Goal: Task Accomplishment & Management: Manage account settings

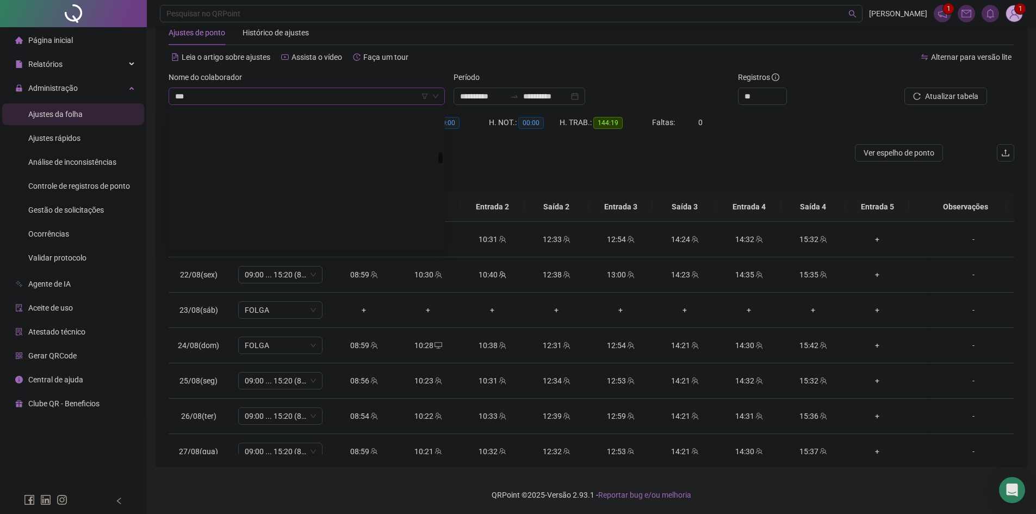
type input "****"
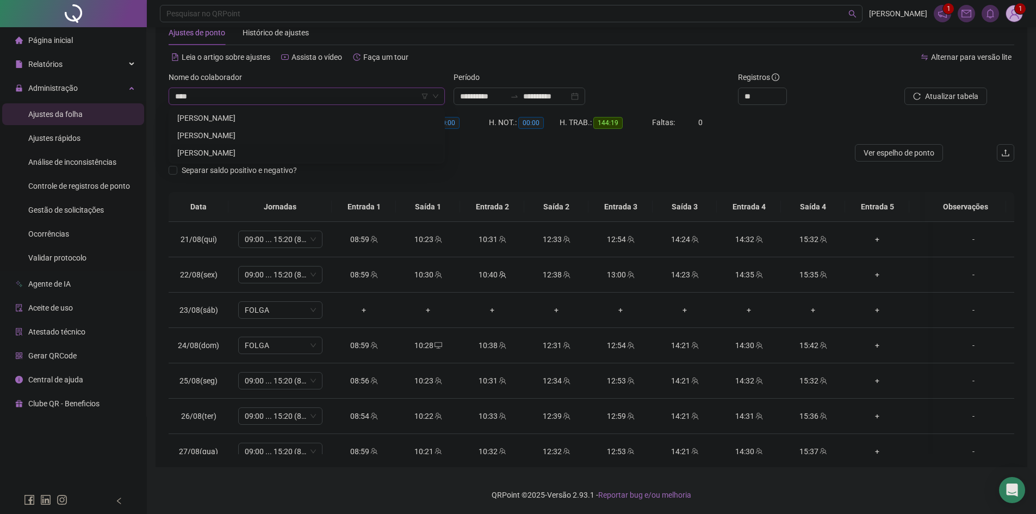
click at [255, 151] on div "LUAN ITALO DA SILVA GOMES" at bounding box center [306, 153] width 259 height 12
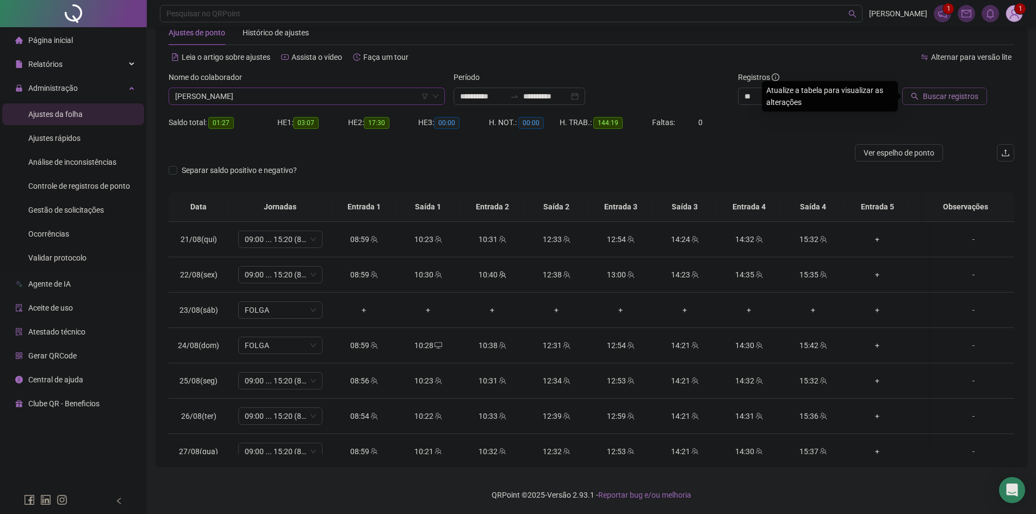
click at [926, 101] on span "Buscar registros" at bounding box center [949, 96] width 55 height 12
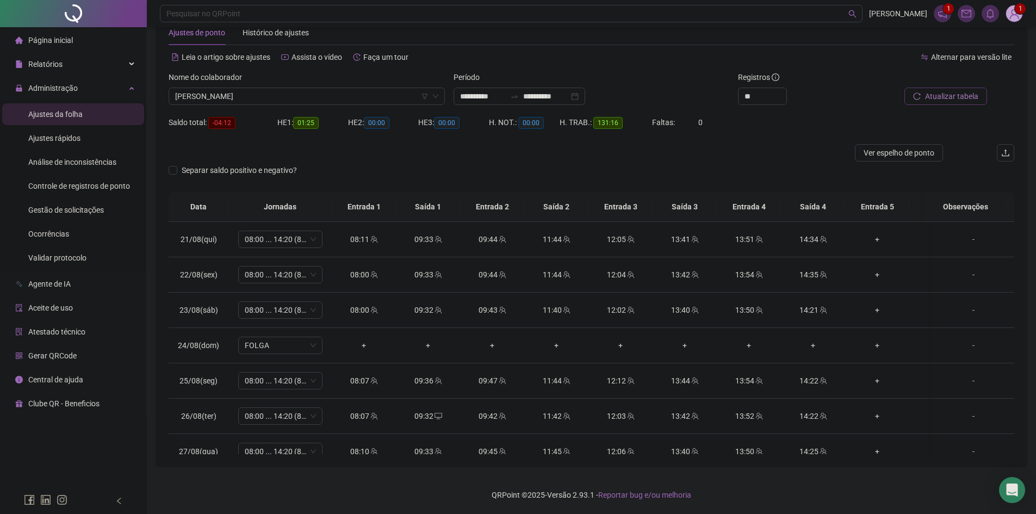
click at [926, 91] on span "Atualizar tabela" at bounding box center [951, 96] width 53 height 12
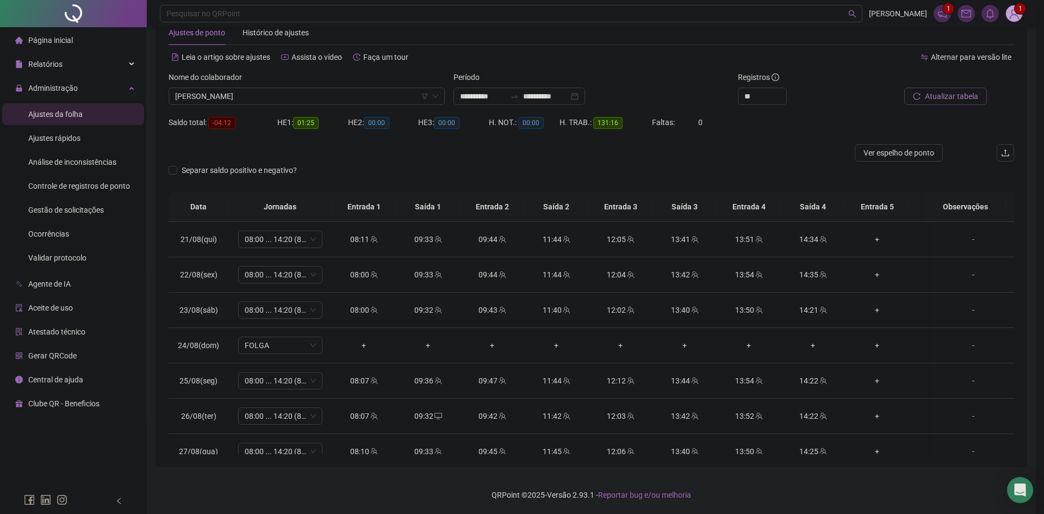
click at [926, 91] on div "Atualizando tabela Atualizando e reorganizando os registros... OK" at bounding box center [522, 257] width 1044 height 514
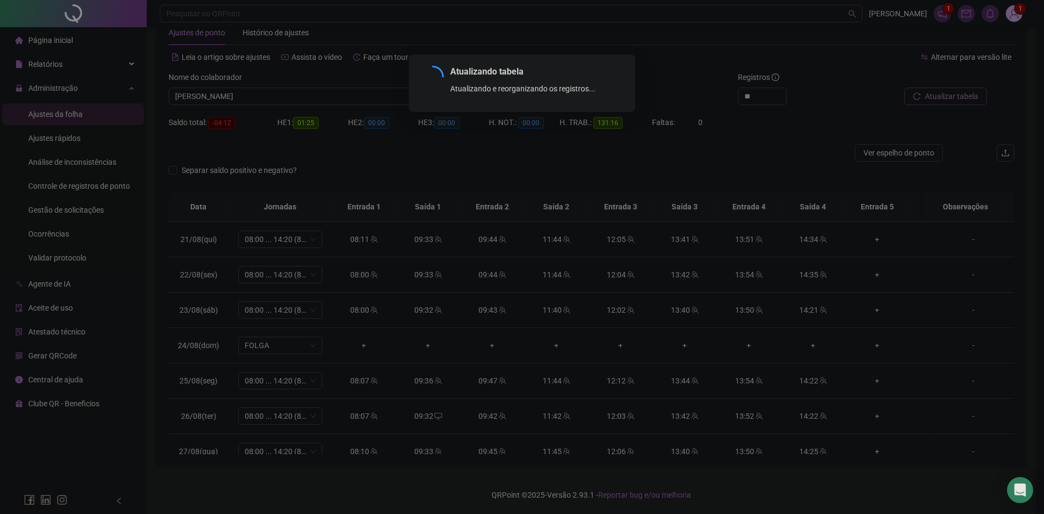
click at [926, 91] on div "Atualizando tabela Atualizando e reorganizando os registros... OK" at bounding box center [522, 257] width 1044 height 514
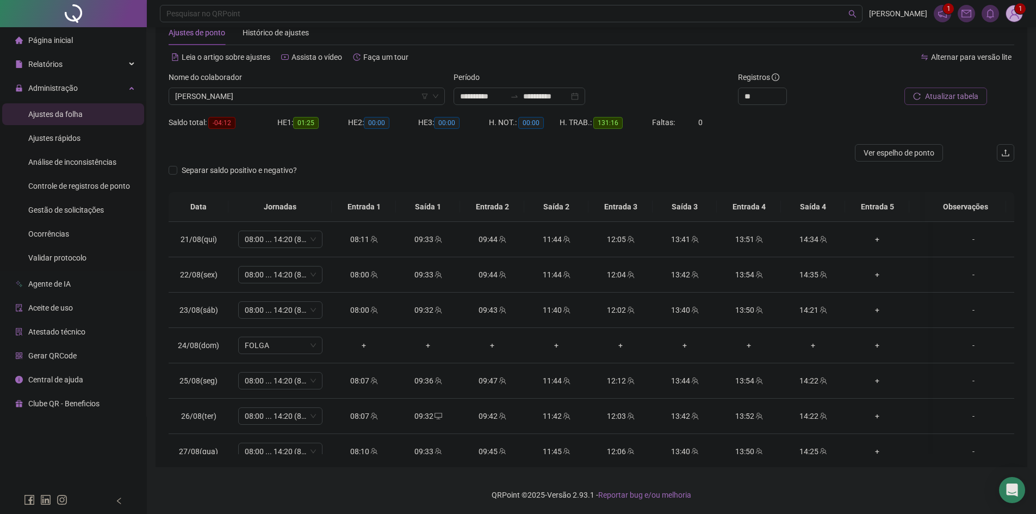
click at [928, 93] on span "Atualizar tabela" at bounding box center [951, 96] width 53 height 12
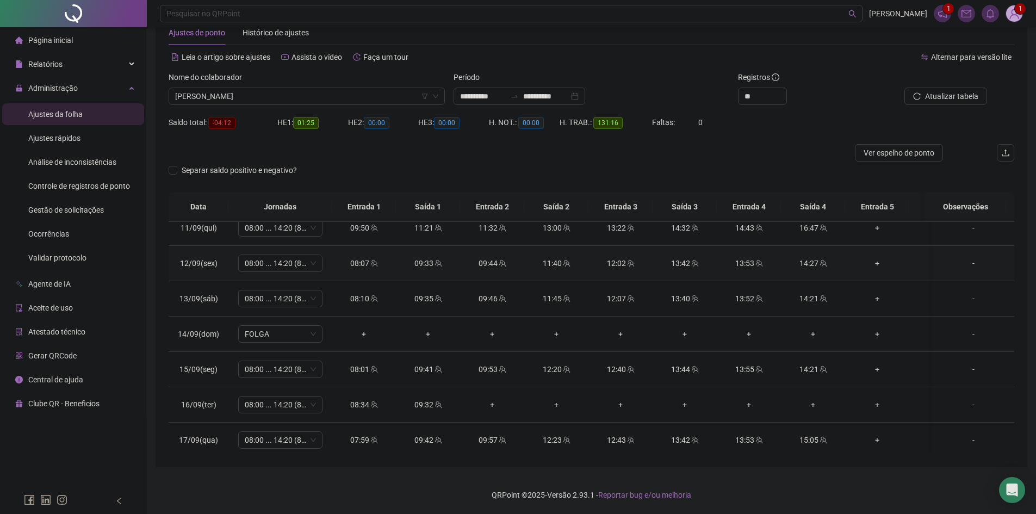
scroll to position [801, 0]
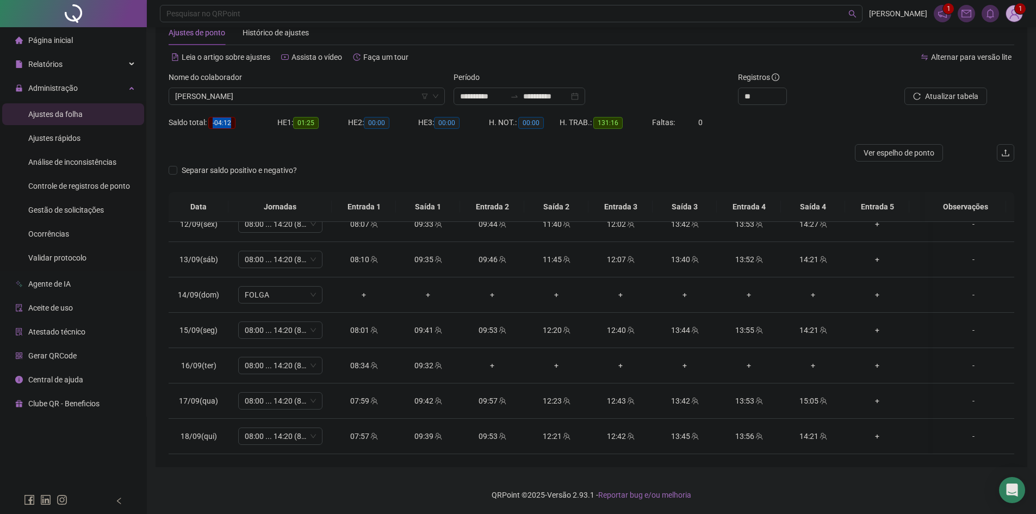
drag, startPoint x: 235, startPoint y: 122, endPoint x: 211, endPoint y: 122, distance: 23.4
click at [211, 122] on span "-04:12" at bounding box center [221, 123] width 27 height 12
click at [394, 159] on div at bounding box center [486, 152] width 634 height 17
drag, startPoint x: 215, startPoint y: 124, endPoint x: 238, endPoint y: 126, distance: 23.5
click at [238, 126] on div "Saldo total: -04:12" at bounding box center [223, 122] width 109 height 13
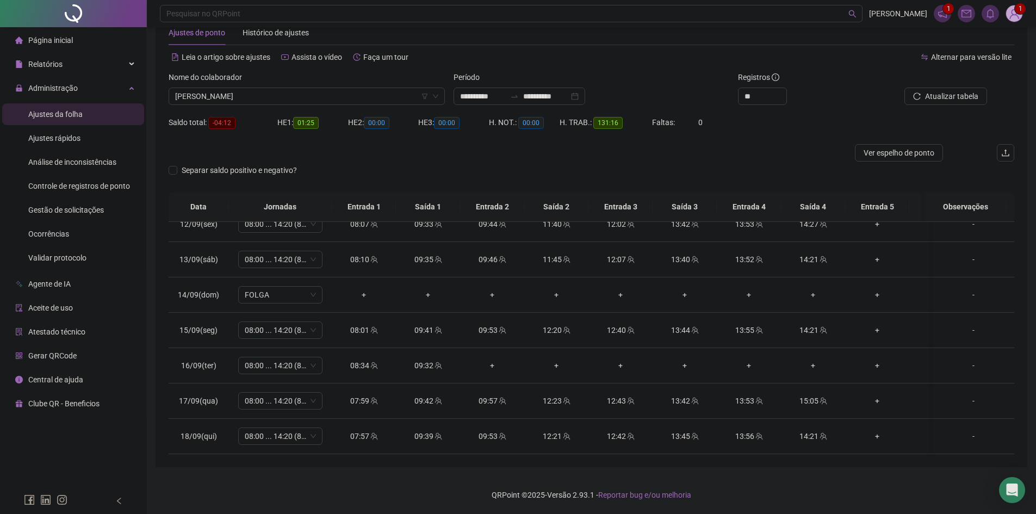
click at [463, 183] on div "Separar saldo positivo e negativo?" at bounding box center [591, 176] width 845 height 30
drag, startPoint x: 233, startPoint y: 121, endPoint x: 214, endPoint y: 121, distance: 19.0
click at [214, 121] on span "-04:12" at bounding box center [221, 123] width 27 height 12
click at [266, 153] on div at bounding box center [486, 152] width 634 height 17
drag, startPoint x: 216, startPoint y: 120, endPoint x: 235, endPoint y: 122, distance: 19.1
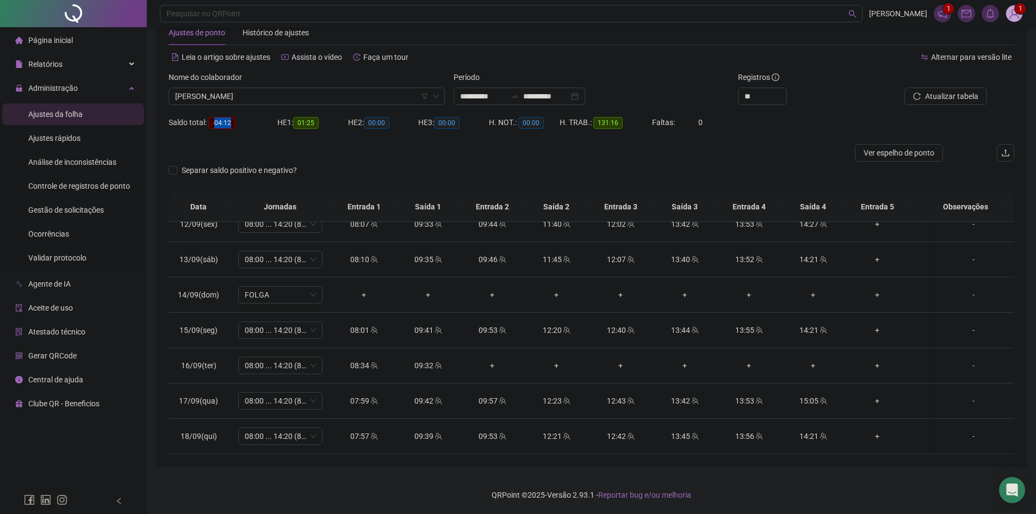
click at [235, 122] on span "-04:12" at bounding box center [221, 123] width 27 height 12
click at [251, 144] on div at bounding box center [486, 152] width 634 height 17
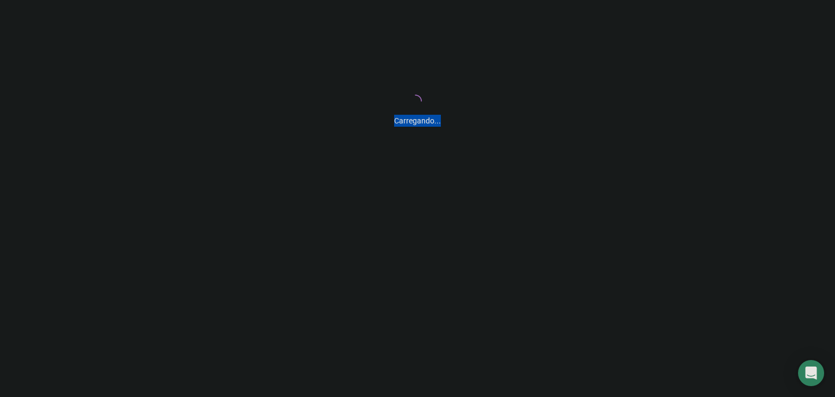
drag, startPoint x: 396, startPoint y: 122, endPoint x: 441, endPoint y: 122, distance: 45.1
click at [441, 122] on div "Carregando..." at bounding box center [417, 118] width 835 height 18
click at [398, 170] on div "Carregando..." at bounding box center [417, 108] width 835 height 217
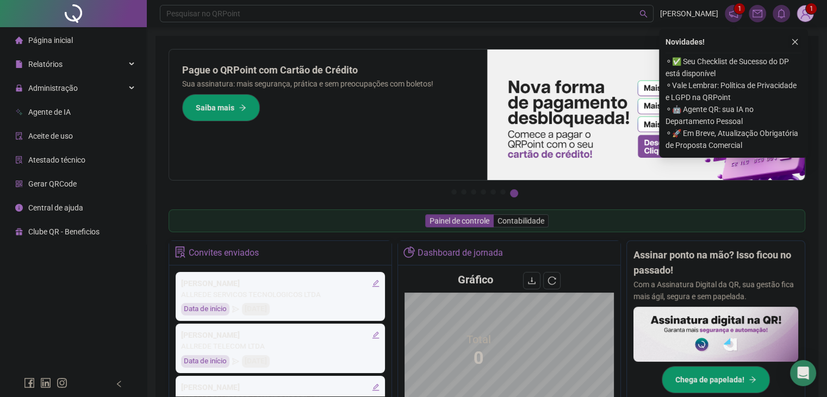
click at [791, 41] on icon "close" at bounding box center [795, 42] width 8 height 8
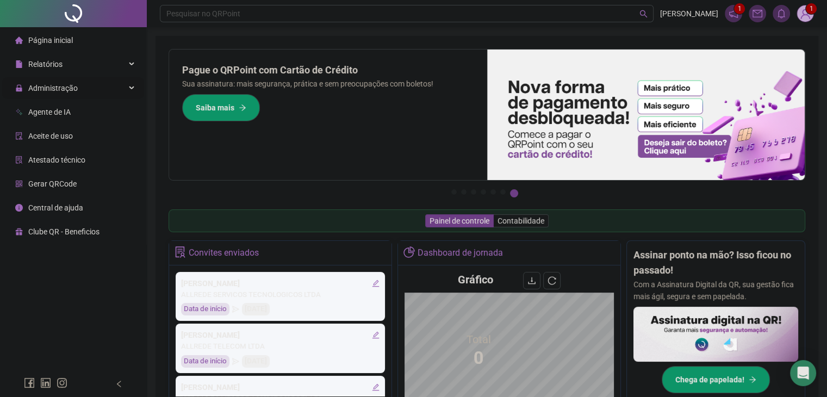
drag, startPoint x: 89, startPoint y: 78, endPoint x: 89, endPoint y: 98, distance: 20.1
click at [89, 82] on div "Administração" at bounding box center [73, 88] width 142 height 22
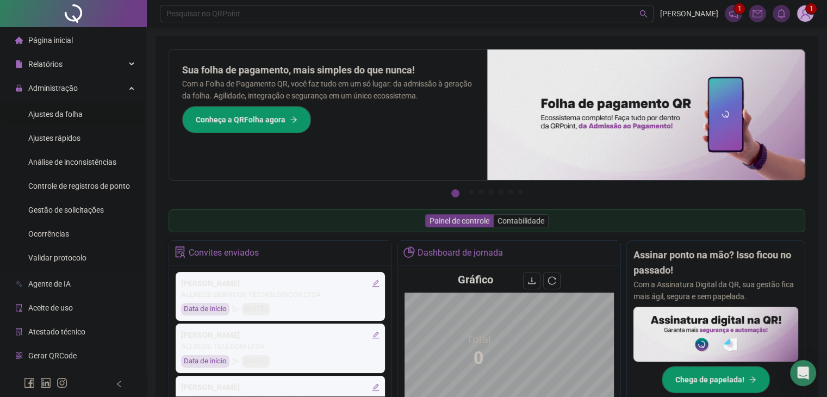
click at [92, 122] on li "Ajustes da folha" at bounding box center [73, 114] width 142 height 22
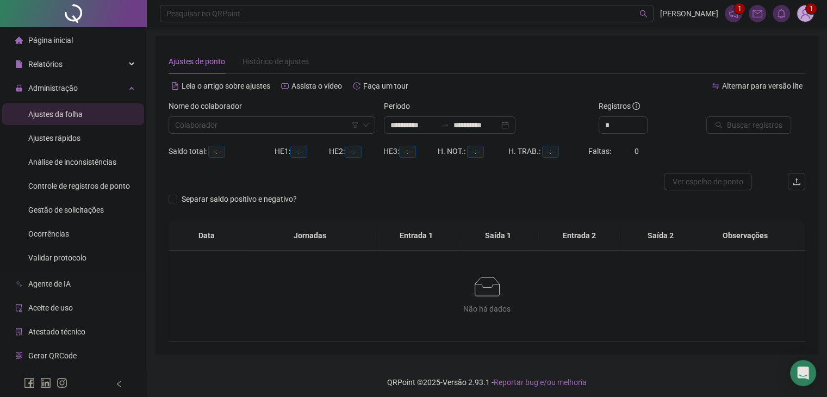
type input "**********"
click at [424, 124] on input "**********" at bounding box center [413, 125] width 46 height 12
type input "**********"
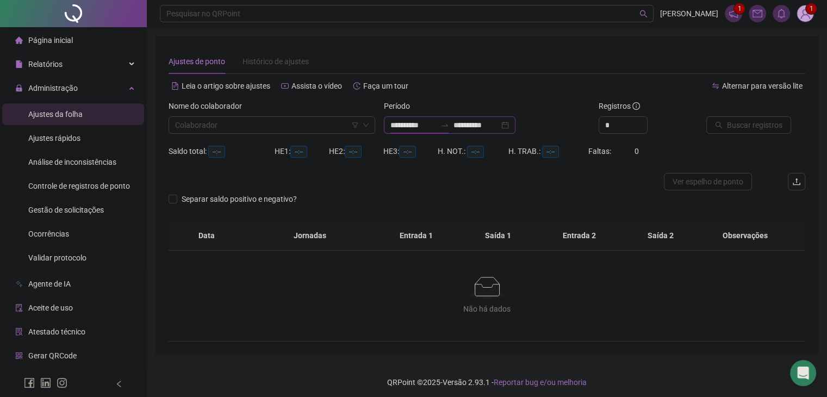
type input "**********"
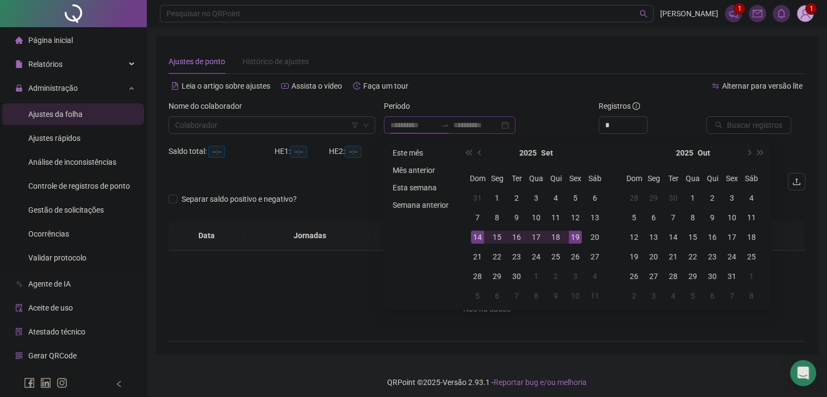
type input "**********"
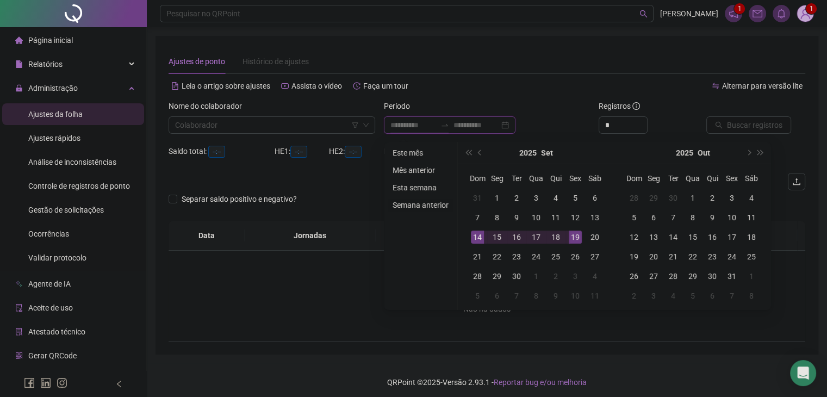
type input "**********"
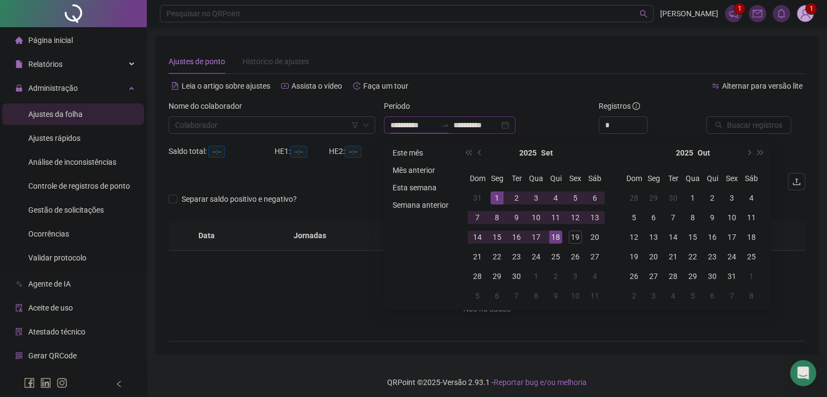
type input "**********"
click at [474, 157] on button "prev-year" at bounding box center [480, 153] width 12 height 22
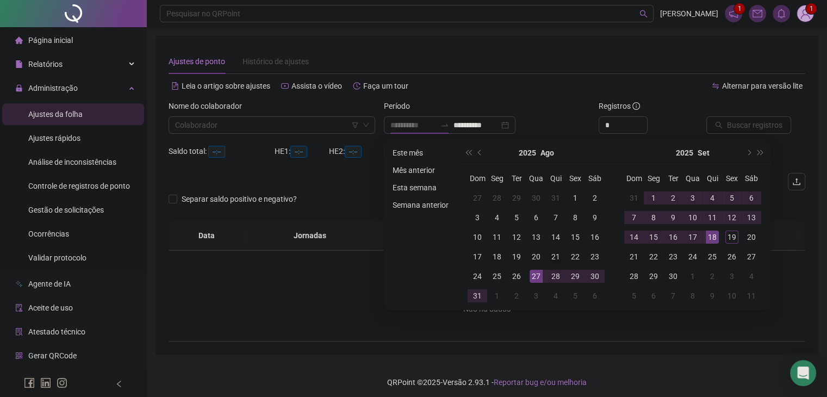
type input "**********"
click at [547, 262] on td "21" at bounding box center [556, 257] width 20 height 20
type input "**********"
click at [714, 239] on div "18" at bounding box center [712, 236] width 13 height 13
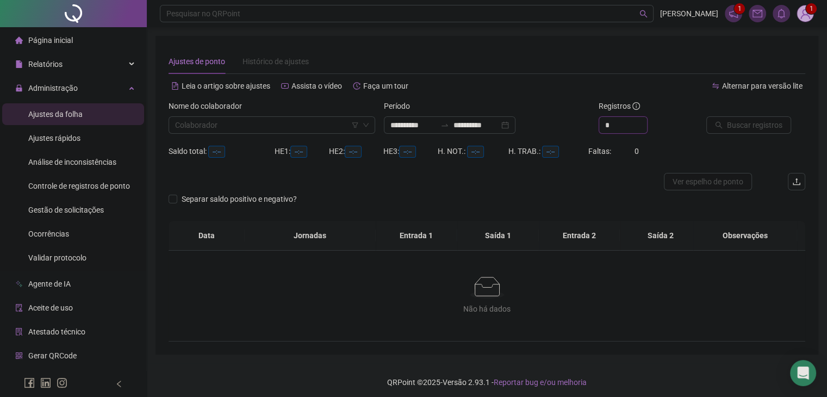
click at [597, 128] on div "Registros *" at bounding box center [648, 121] width 108 height 42
type input "**"
click at [673, 140] on div "Registros **" at bounding box center [648, 121] width 108 height 42
click at [303, 130] on input "search" at bounding box center [267, 125] width 184 height 16
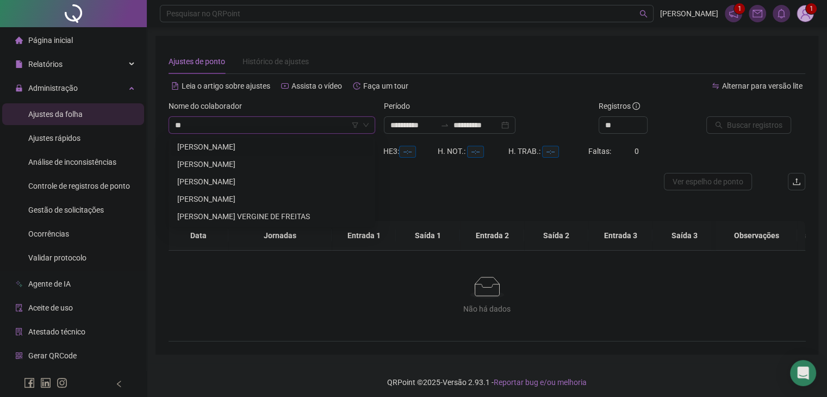
type input "***"
click at [261, 144] on div "[PERSON_NAME]" at bounding box center [271, 147] width 189 height 12
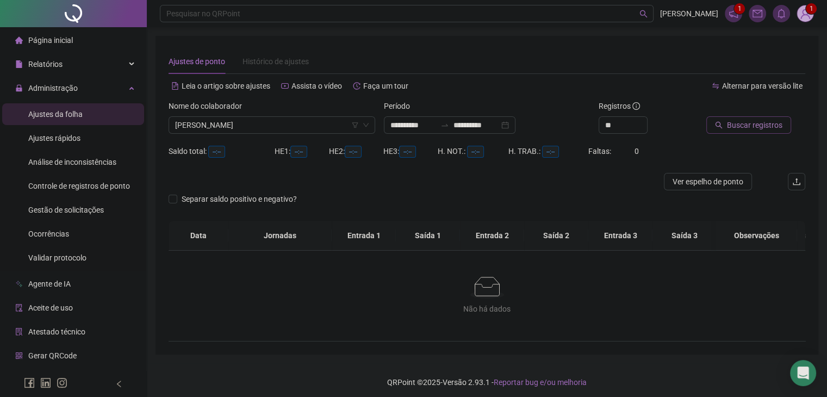
click at [732, 133] on button "Buscar registros" at bounding box center [748, 124] width 85 height 17
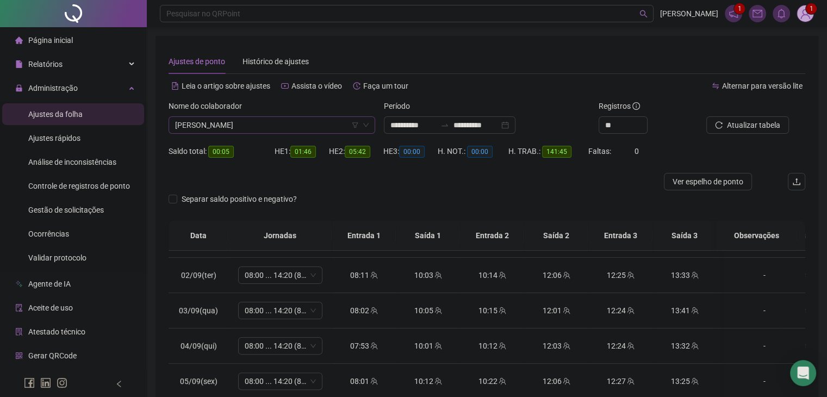
click at [279, 133] on span "[PERSON_NAME]" at bounding box center [272, 125] width 194 height 16
type input "*****"
click at [296, 142] on div "[PERSON_NAME]" at bounding box center [271, 147] width 189 height 12
click at [743, 121] on span "Buscar registros" at bounding box center [754, 125] width 55 height 12
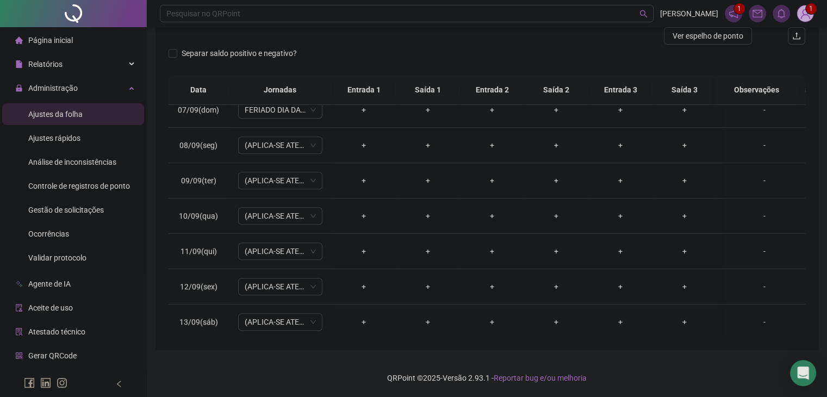
scroll to position [471, 0]
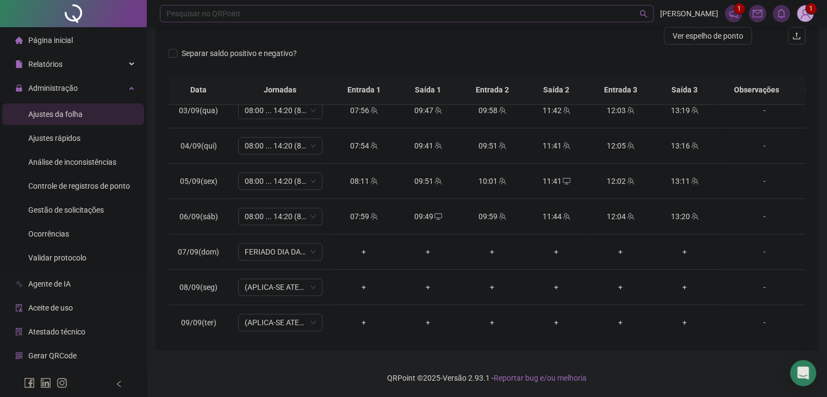
click at [240, 11] on div "Pesquisar no QRPoint" at bounding box center [407, 13] width 494 height 17
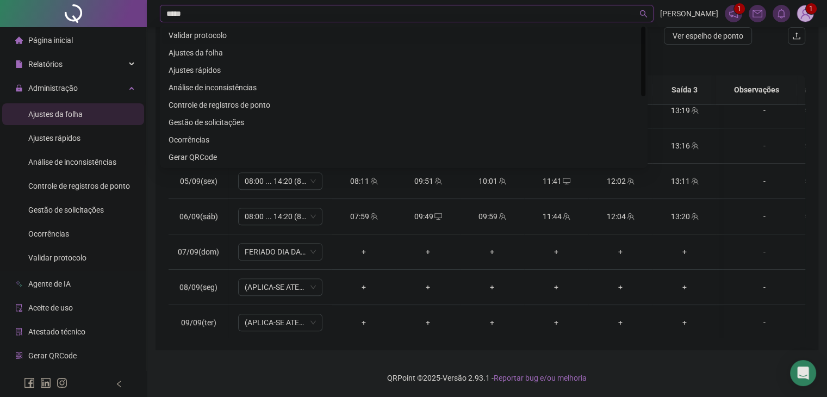
type input "******"
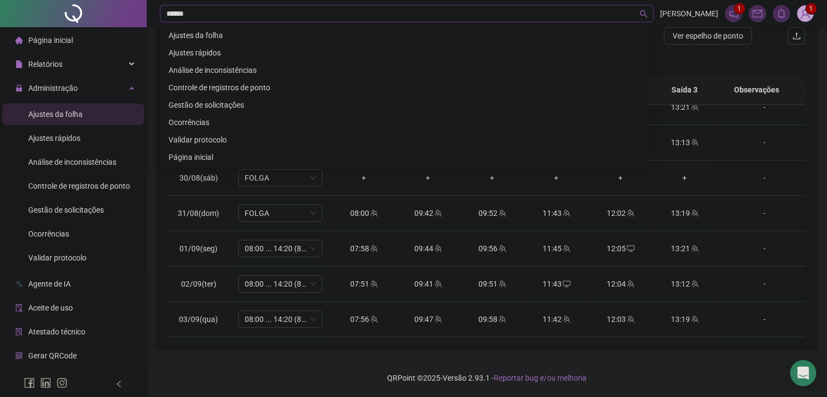
scroll to position [254, 0]
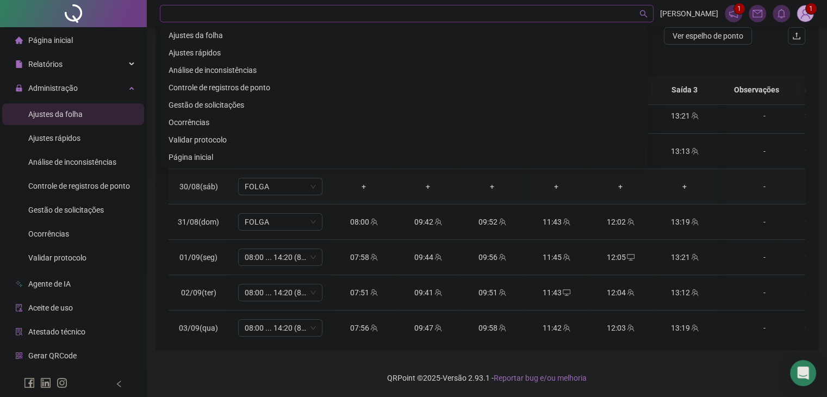
click at [170, 195] on td "30/08(sáb)" at bounding box center [199, 186] width 60 height 35
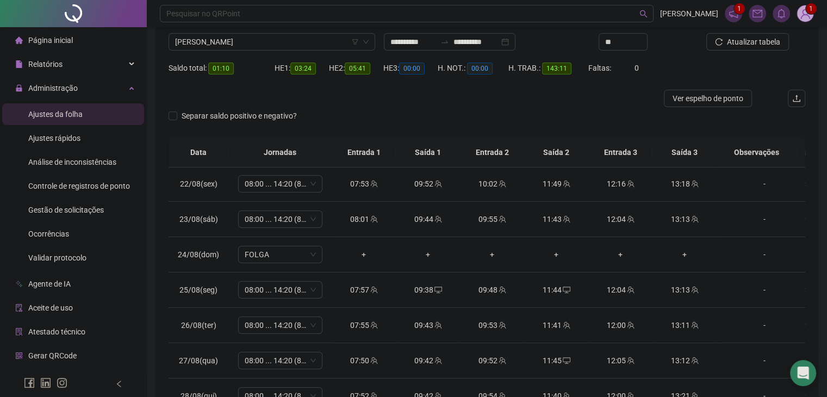
scroll to position [0, 0]
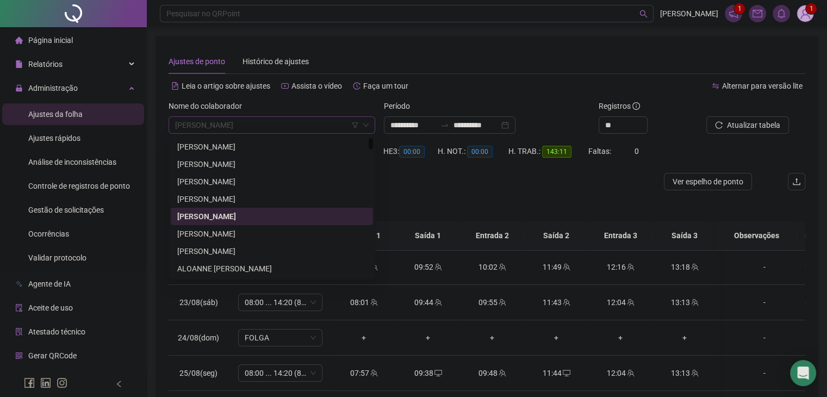
click at [226, 124] on span "[PERSON_NAME]" at bounding box center [272, 125] width 194 height 16
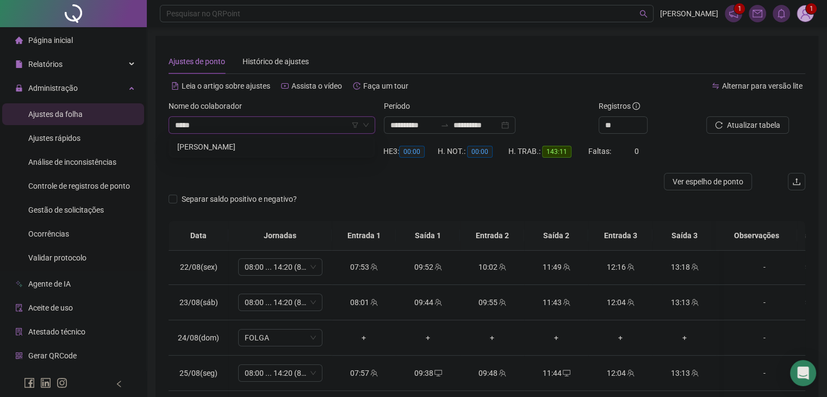
type input "******"
click at [244, 151] on div "[PERSON_NAME]" at bounding box center [271, 147] width 189 height 12
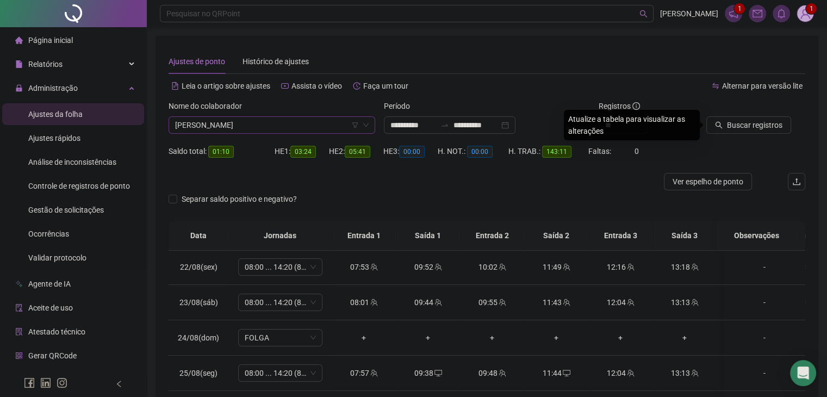
drag, startPoint x: 760, startPoint y: 127, endPoint x: 722, endPoint y: 140, distance: 40.9
click at [760, 127] on span "Buscar registros" at bounding box center [754, 125] width 55 height 12
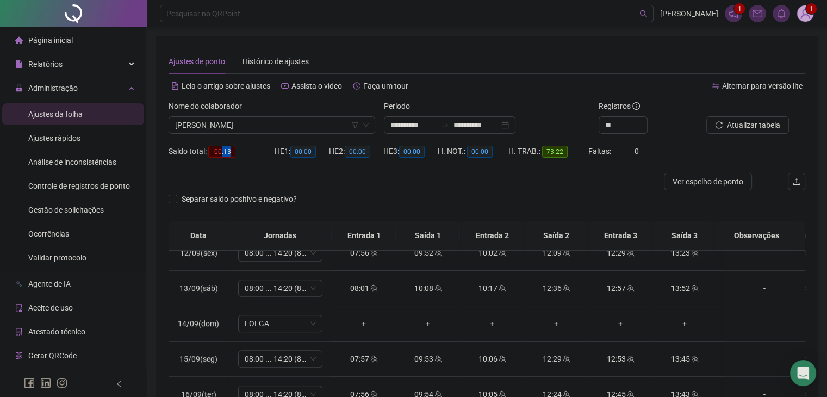
drag, startPoint x: 222, startPoint y: 151, endPoint x: 261, endPoint y: 139, distance: 40.9
click at [240, 151] on div "Saldo total: -00:13" at bounding box center [222, 151] width 106 height 13
click at [291, 124] on span "[PERSON_NAME]" at bounding box center [272, 125] width 194 height 16
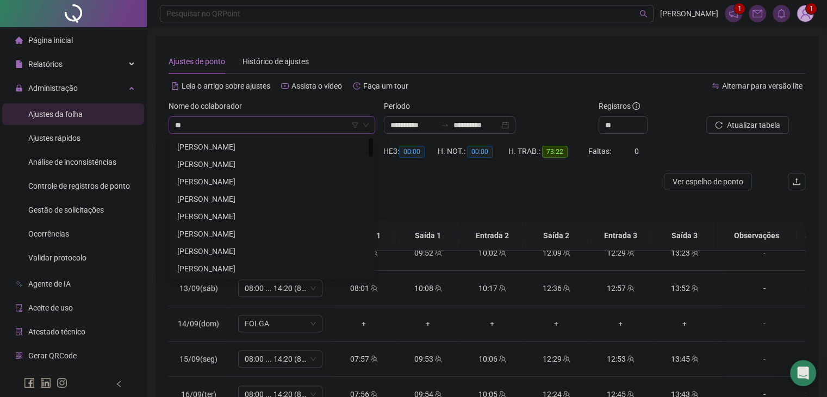
type input "*"
type input "***"
click at [259, 178] on div "[PERSON_NAME]" at bounding box center [271, 182] width 189 height 12
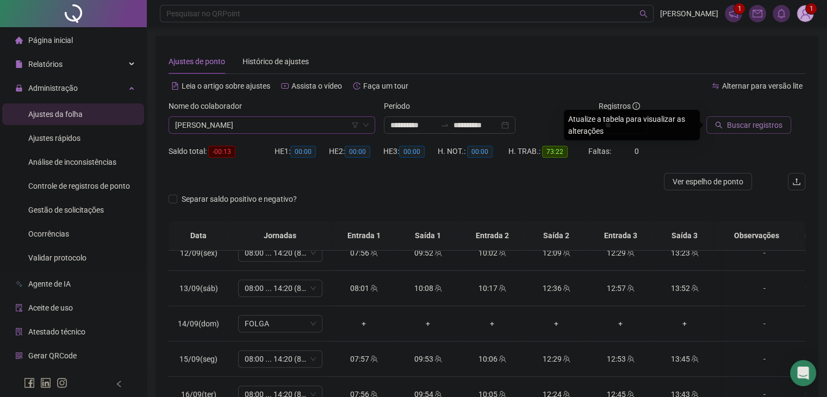
click at [774, 129] on span "Buscar registros" at bounding box center [754, 125] width 55 height 12
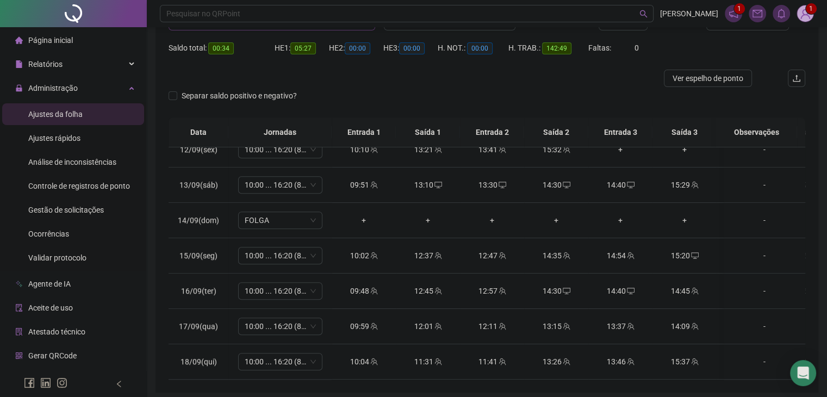
scroll to position [37, 0]
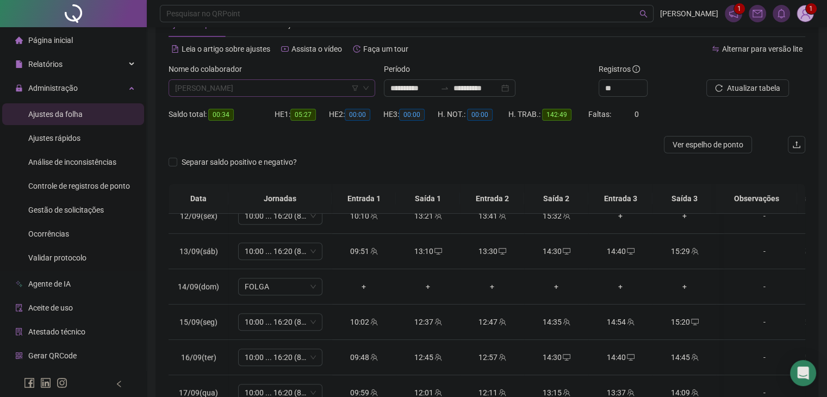
click at [252, 85] on span "[PERSON_NAME]" at bounding box center [272, 88] width 194 height 16
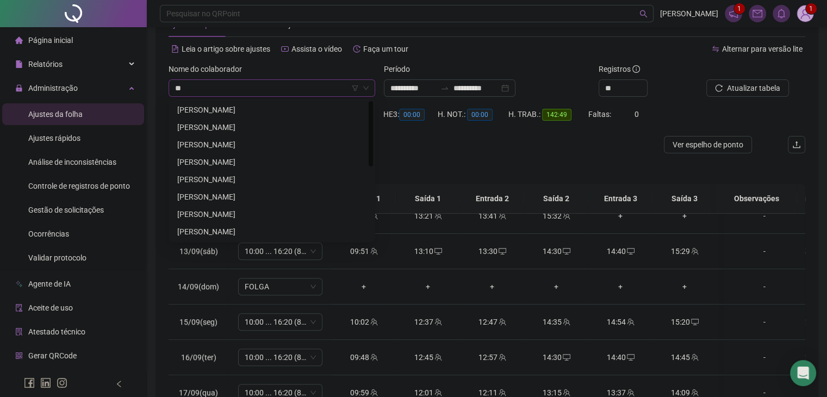
scroll to position [0, 0]
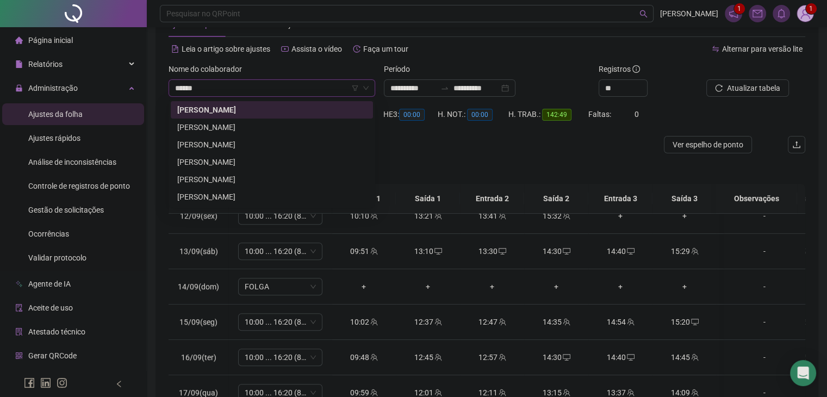
type input "*******"
click at [255, 181] on div "[PERSON_NAME]" at bounding box center [271, 179] width 189 height 12
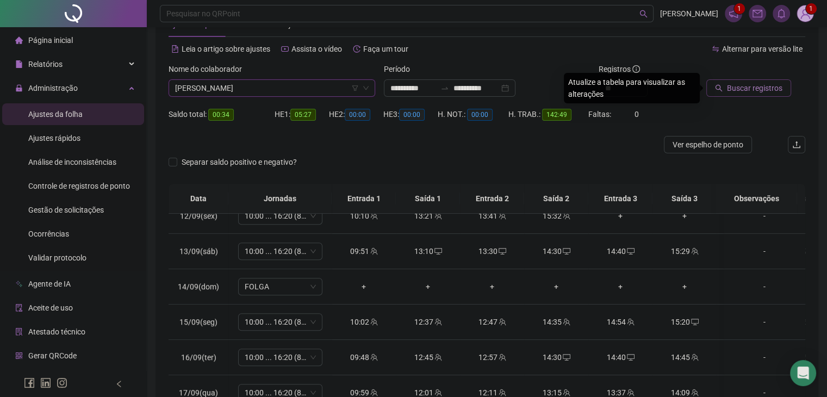
click at [732, 91] on span "Buscar registros" at bounding box center [754, 88] width 55 height 12
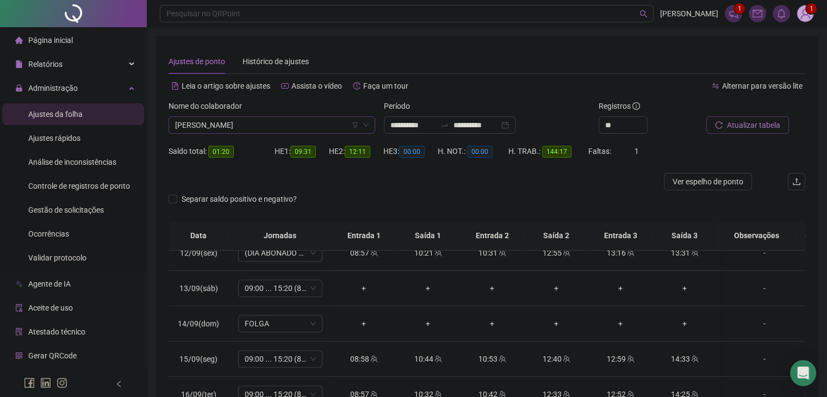
click at [239, 122] on span "[PERSON_NAME]" at bounding box center [272, 125] width 194 height 16
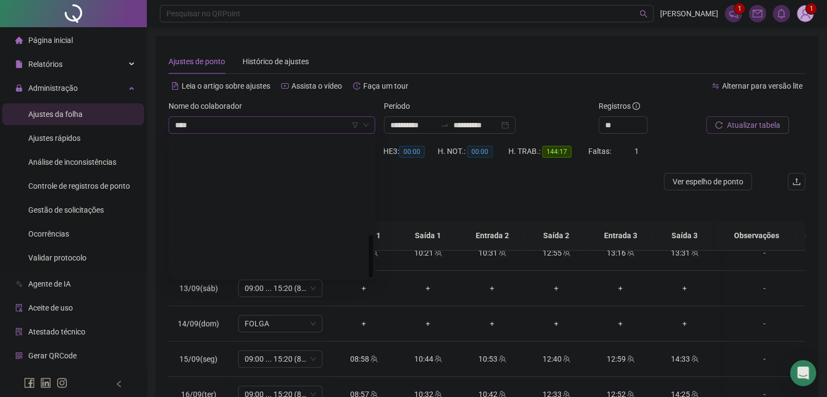
type input "*****"
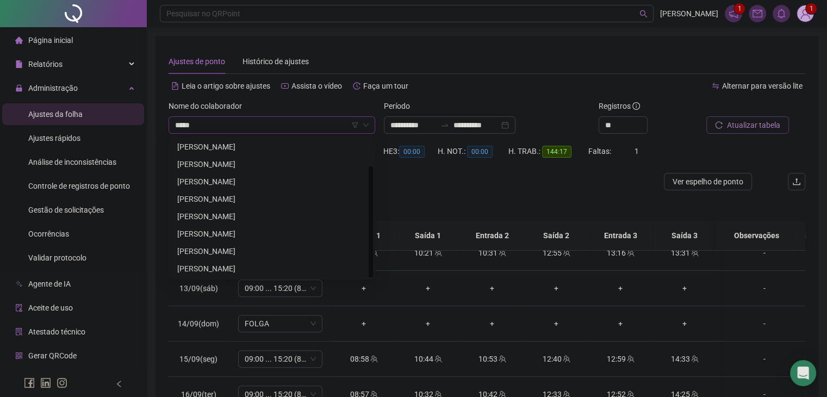
scroll to position [35, 0]
click at [300, 145] on div "[PERSON_NAME]" at bounding box center [271, 147] width 189 height 12
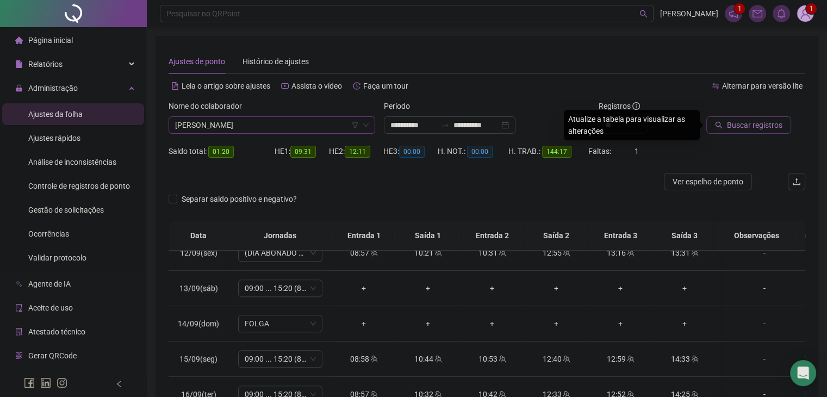
click at [773, 129] on span "Buscar registros" at bounding box center [754, 125] width 55 height 12
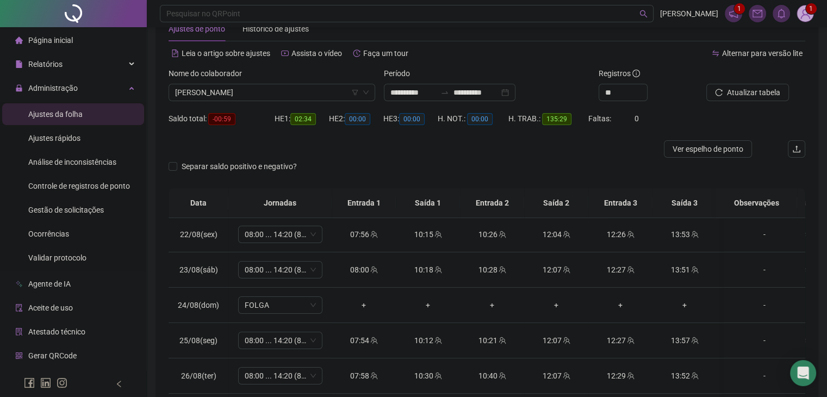
scroll to position [0, 0]
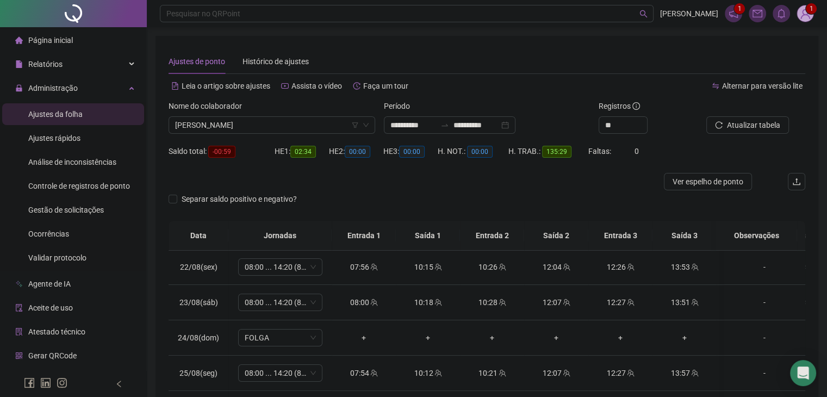
click at [240, 154] on div "Saldo total: -00:59" at bounding box center [222, 151] width 106 height 13
drag, startPoint x: 211, startPoint y: 151, endPoint x: 254, endPoint y: 151, distance: 42.9
click at [254, 151] on div "Saldo total: -00:59" at bounding box center [222, 151] width 106 height 13
click at [368, 195] on div "Separar saldo positivo e negativo?" at bounding box center [487, 205] width 637 height 30
click at [332, 126] on span "[PERSON_NAME]" at bounding box center [272, 125] width 194 height 16
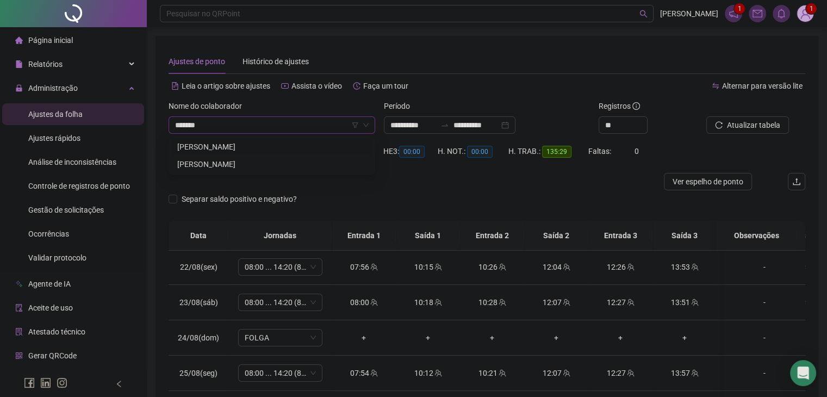
type input "********"
click at [297, 143] on div "[PERSON_NAME]" at bounding box center [271, 147] width 189 height 12
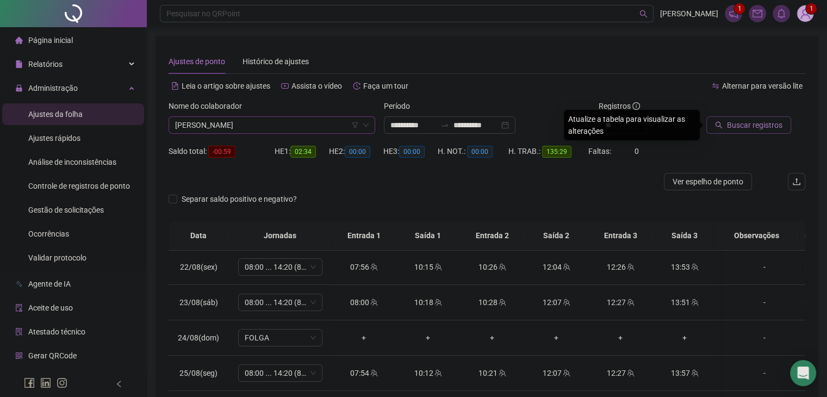
click at [768, 127] on span "Buscar registros" at bounding box center [754, 125] width 55 height 12
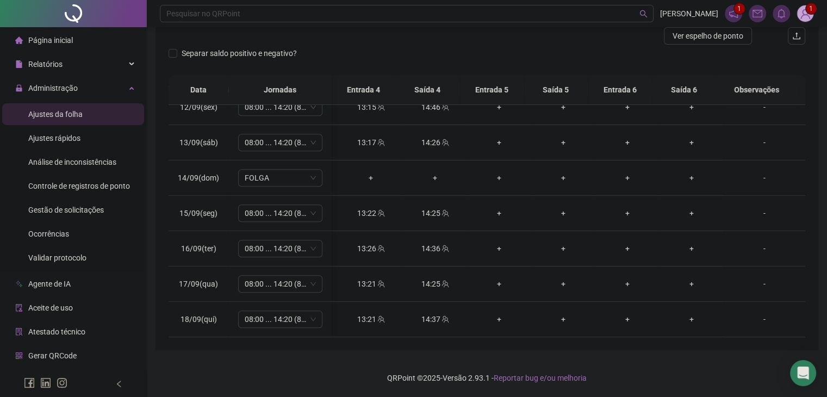
scroll to position [797, 309]
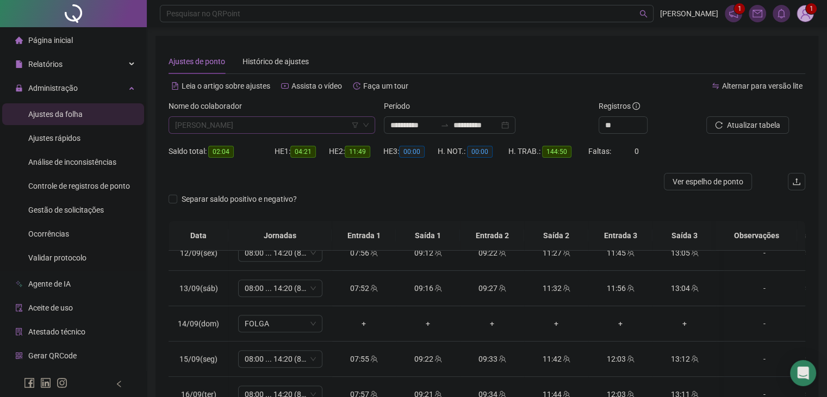
click at [265, 127] on span "[PERSON_NAME]" at bounding box center [272, 125] width 194 height 16
click at [266, 121] on span "[PERSON_NAME]" at bounding box center [272, 125] width 194 height 16
type input "****"
click at [339, 150] on div "CAUA [PERSON_NAME]" at bounding box center [271, 147] width 189 height 12
click at [751, 130] on span "Buscar registros" at bounding box center [754, 125] width 55 height 12
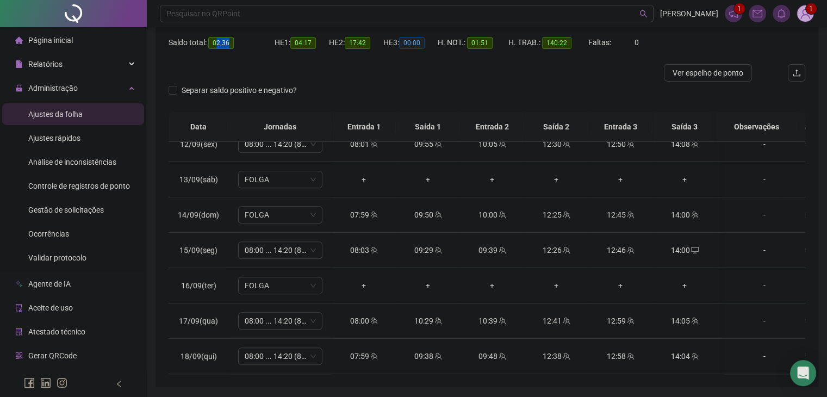
drag, startPoint x: 215, startPoint y: 42, endPoint x: 242, endPoint y: 47, distance: 27.1
click at [237, 42] on div "Saldo total: 02:36" at bounding box center [222, 42] width 106 height 13
click at [336, 83] on div "Separar saldo positivo e negativo?" at bounding box center [487, 97] width 637 height 30
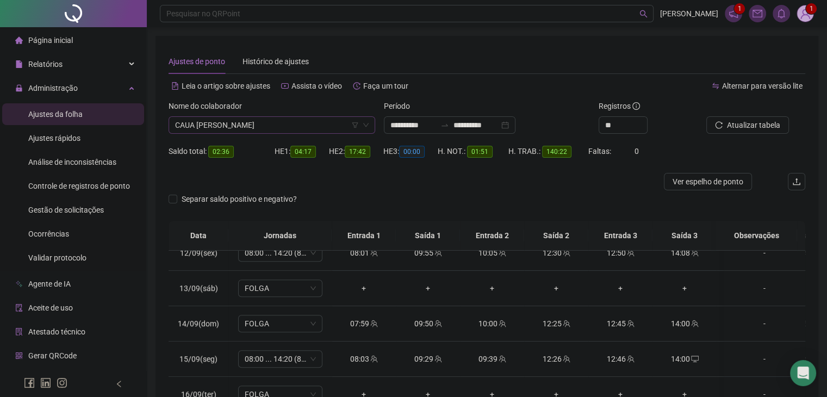
click at [340, 118] on span "CAUA [PERSON_NAME]" at bounding box center [272, 125] width 194 height 16
click at [499, 199] on div "Separar saldo positivo e negativo?" at bounding box center [487, 205] width 637 height 30
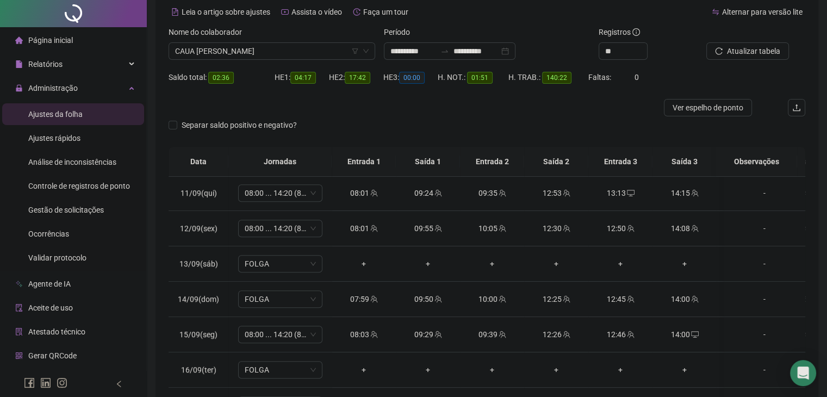
scroll to position [0, 0]
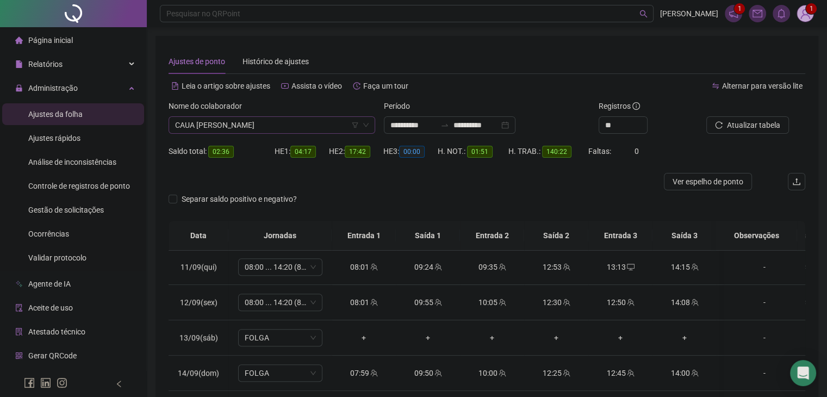
click at [229, 121] on span "CAUA [PERSON_NAME]" at bounding box center [272, 125] width 194 height 16
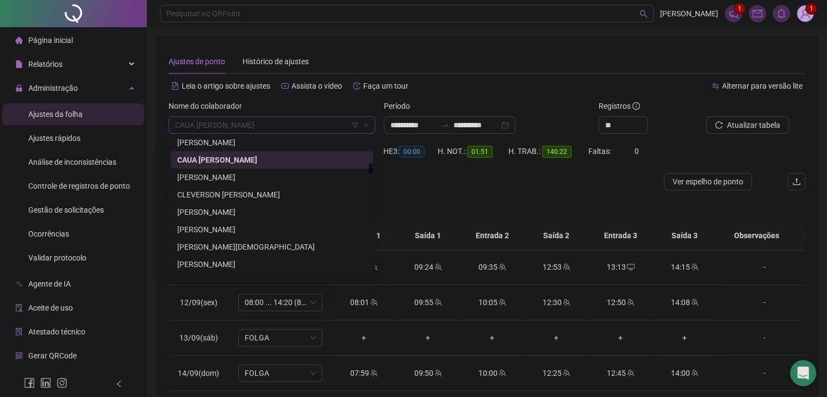
click at [295, 197] on div "CLEVERSON [PERSON_NAME]" at bounding box center [271, 195] width 189 height 12
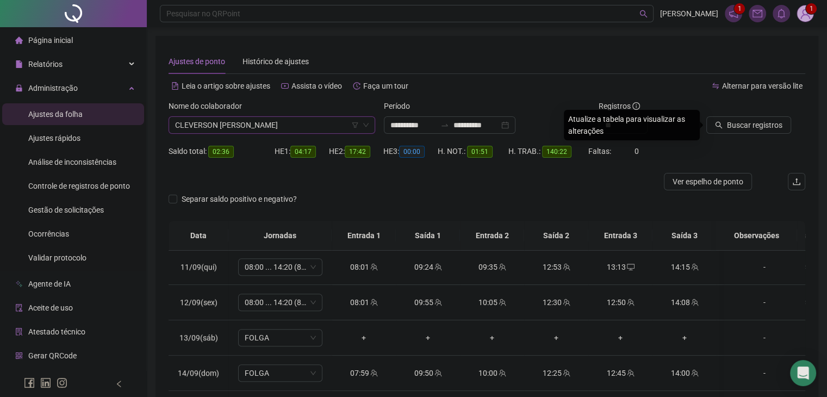
click at [722, 114] on div at bounding box center [742, 108] width 72 height 16
click at [721, 121] on icon "search" at bounding box center [719, 125] width 8 height 8
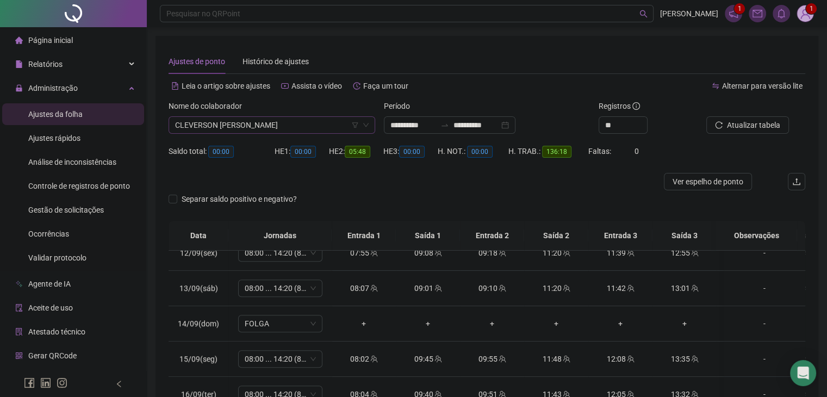
click at [271, 127] on span "CLEVERSON [PERSON_NAME]" at bounding box center [272, 125] width 194 height 16
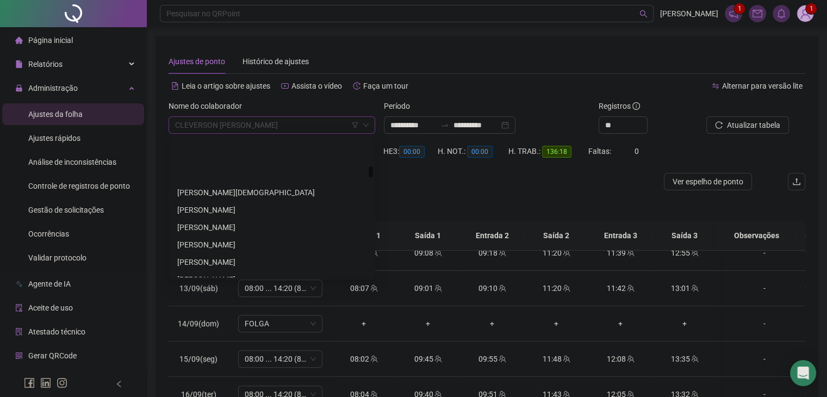
scroll to position [985, 0]
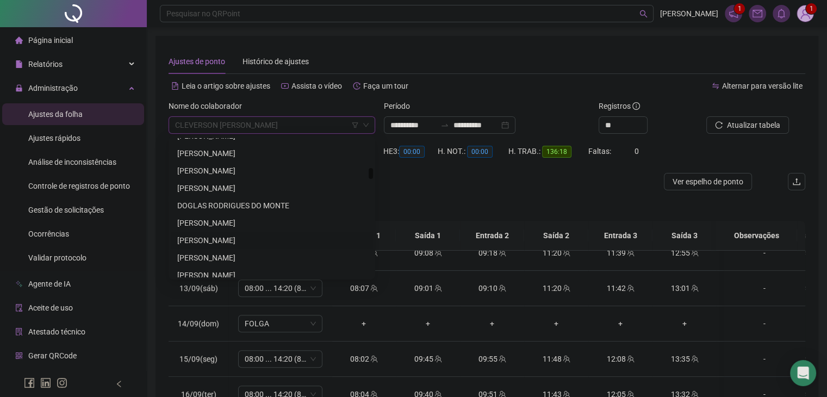
click at [252, 236] on div "[PERSON_NAME]" at bounding box center [271, 240] width 189 height 12
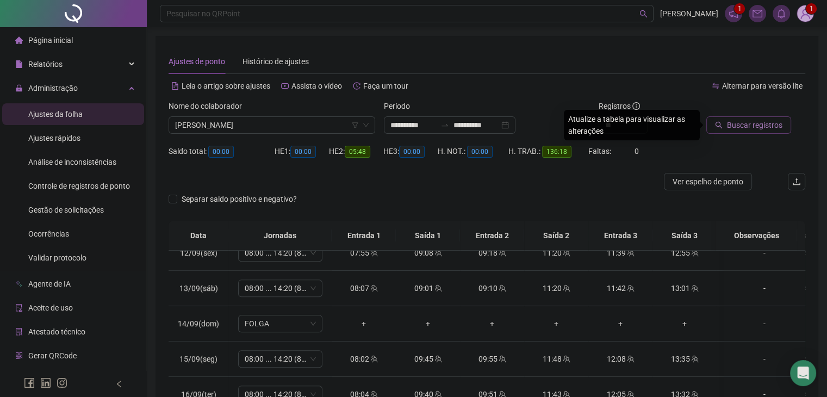
click at [729, 126] on span "Buscar registros" at bounding box center [754, 125] width 55 height 12
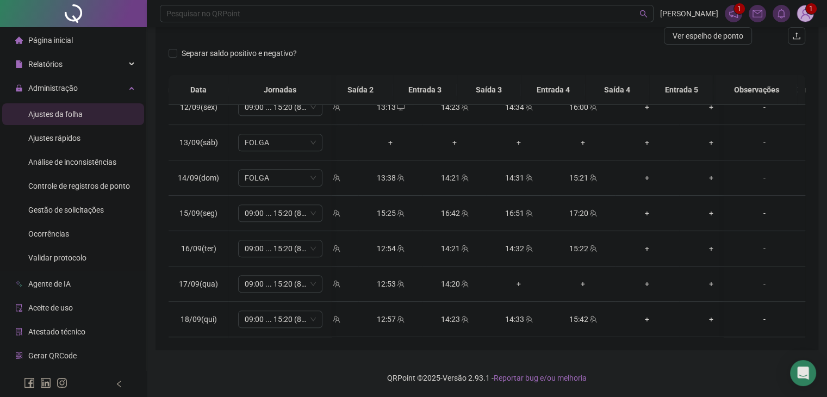
scroll to position [0, 230]
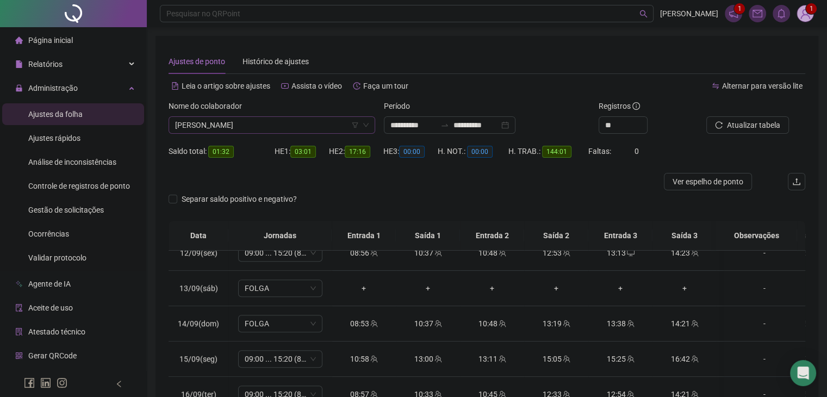
click at [314, 131] on span "[PERSON_NAME]" at bounding box center [272, 125] width 194 height 16
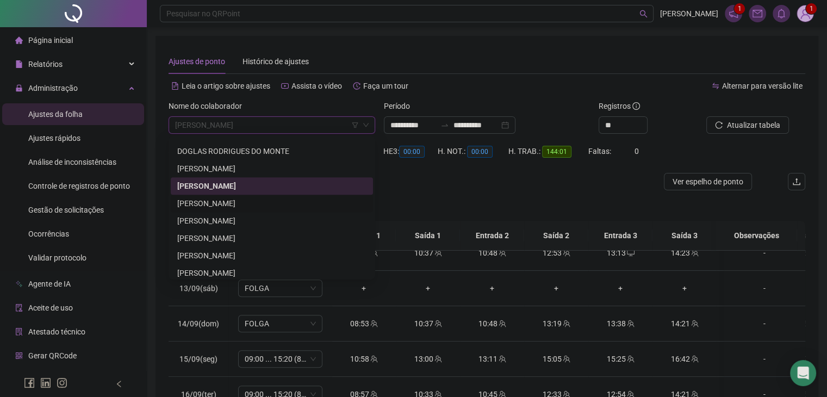
click at [252, 205] on div "[PERSON_NAME]" at bounding box center [271, 203] width 189 height 12
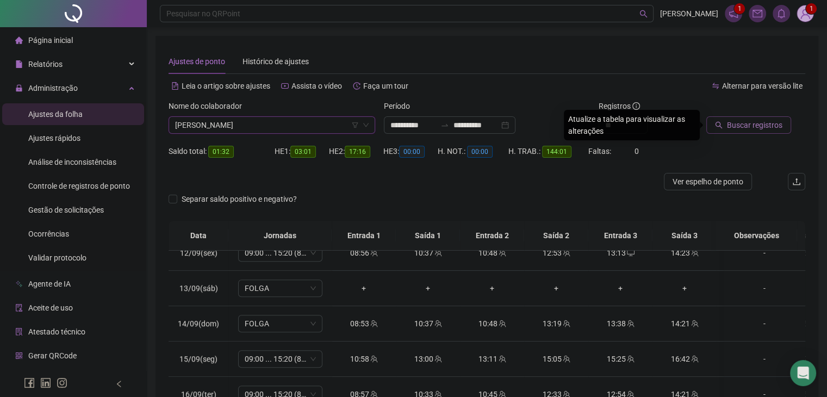
click at [755, 123] on span "Buscar registros" at bounding box center [754, 125] width 55 height 12
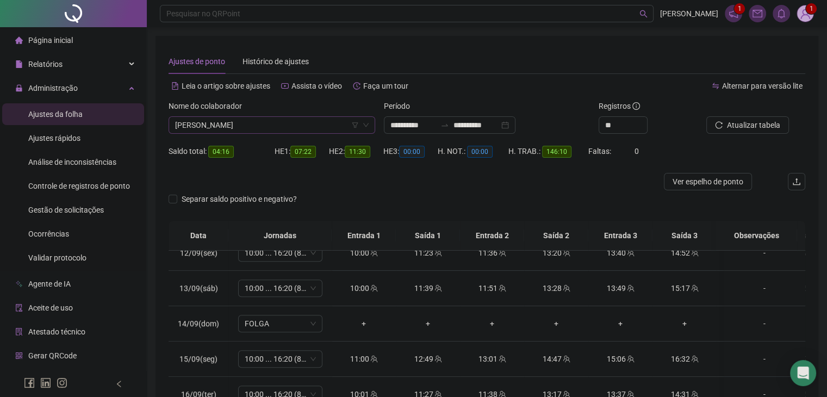
click at [260, 124] on span "[PERSON_NAME]" at bounding box center [272, 125] width 194 height 16
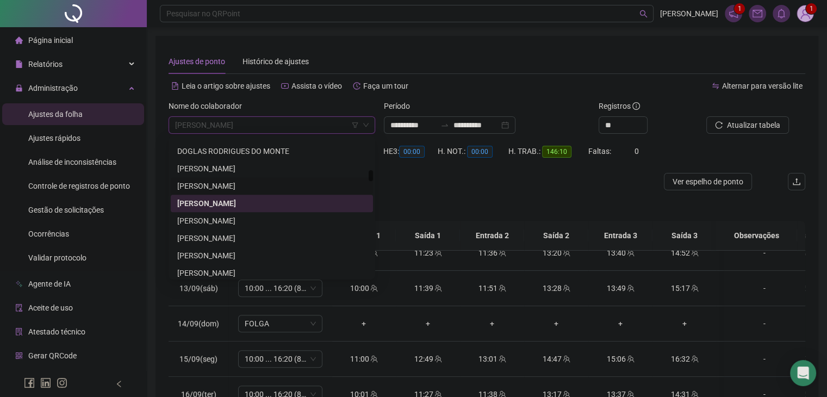
click at [426, 179] on div at bounding box center [407, 181] width 477 height 17
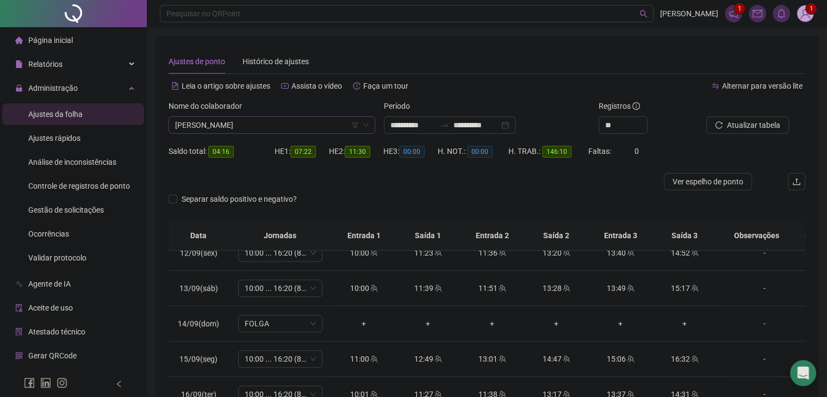
click at [239, 125] on span "[PERSON_NAME]" at bounding box center [272, 125] width 194 height 16
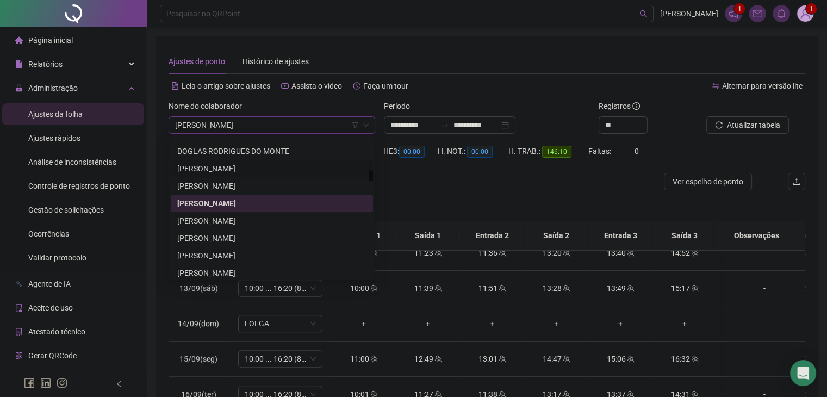
click at [415, 170] on div "HE 3: 00:00" at bounding box center [410, 157] width 54 height 30
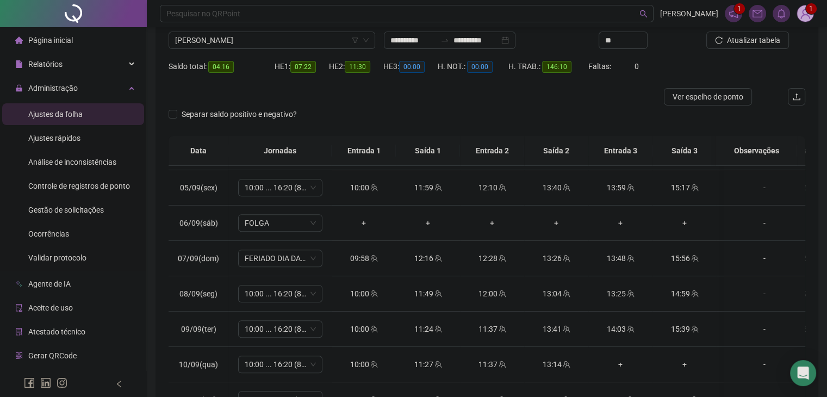
scroll to position [0, 0]
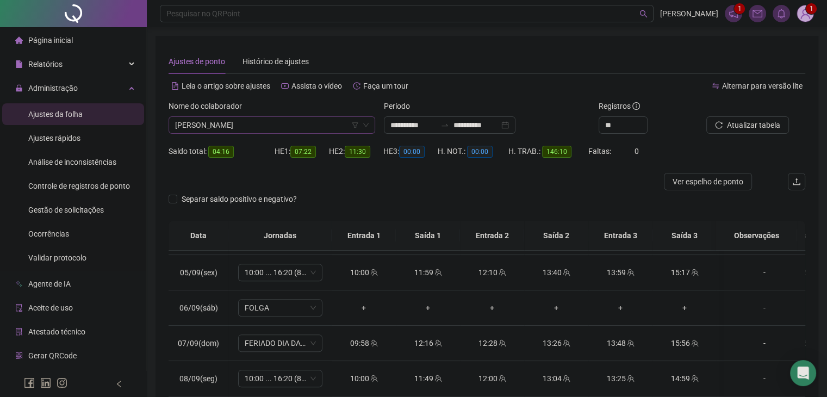
click at [277, 132] on span "[PERSON_NAME]" at bounding box center [272, 125] width 194 height 16
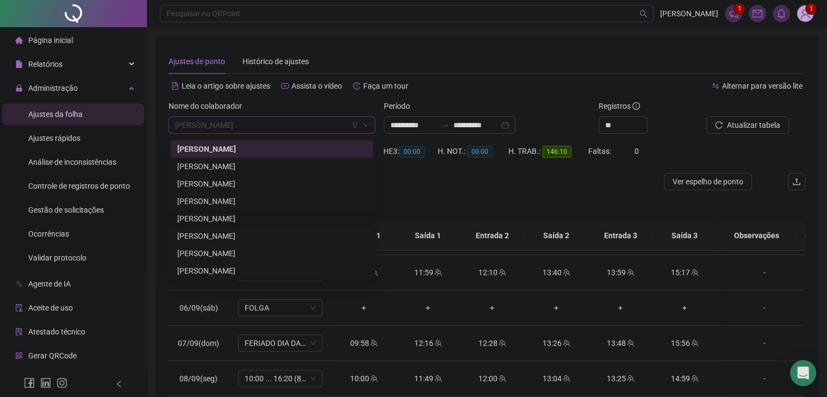
scroll to position [1202, 0]
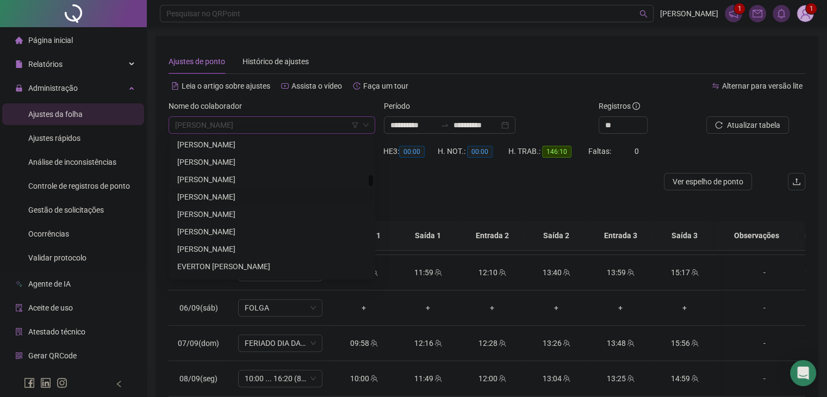
click at [234, 197] on div "[PERSON_NAME]" at bounding box center [271, 197] width 189 height 12
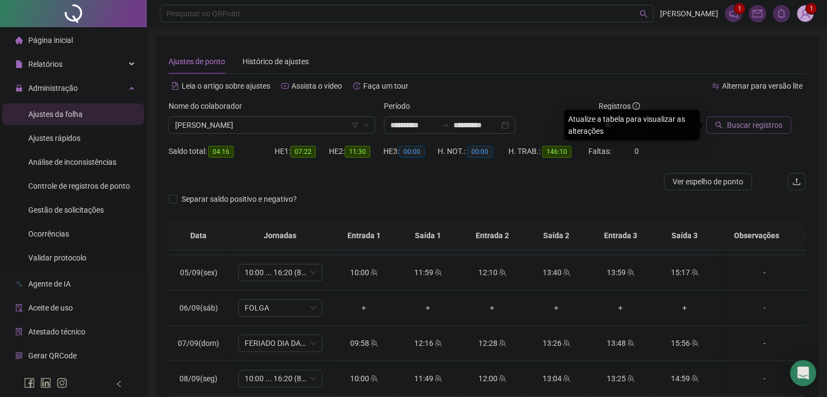
click at [744, 123] on span "Buscar registros" at bounding box center [754, 125] width 55 height 12
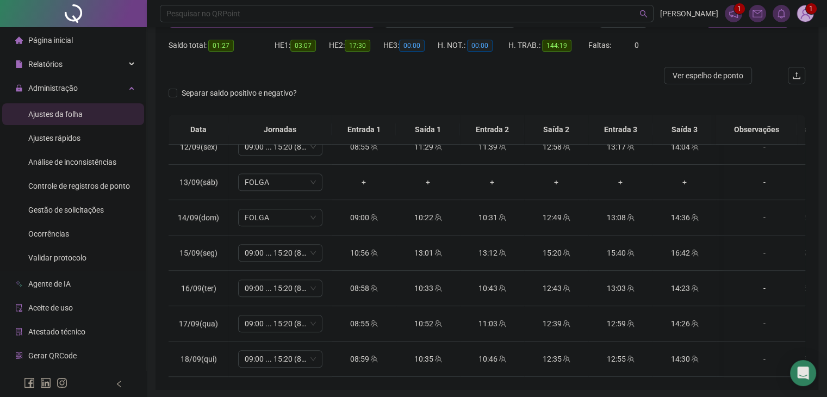
scroll to position [0, 0]
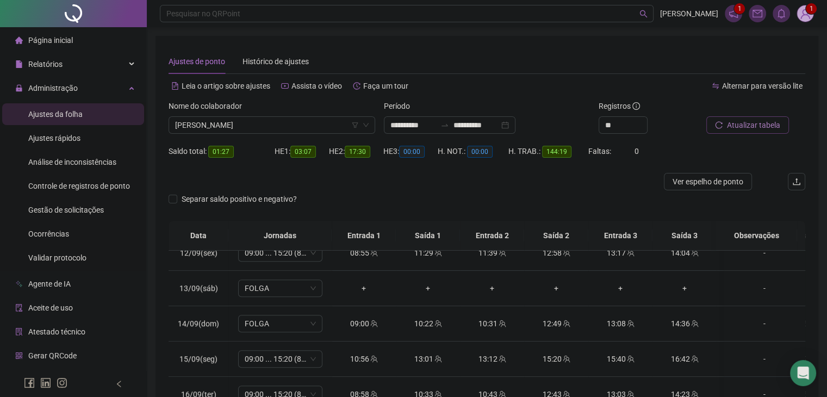
click at [224, 130] on span "[PERSON_NAME]" at bounding box center [272, 125] width 194 height 16
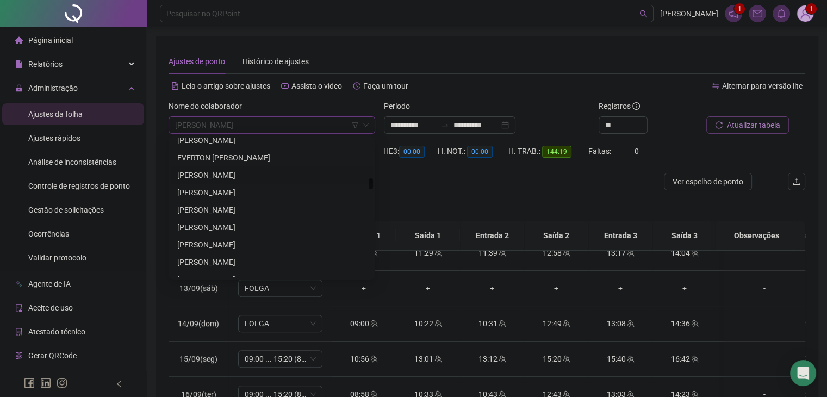
scroll to position [1365, 0]
click at [249, 190] on div "[PERSON_NAME]" at bounding box center [271, 190] width 189 height 12
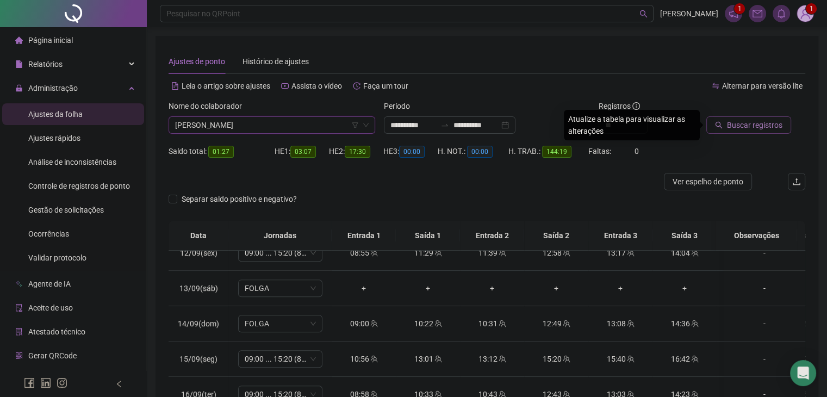
click at [749, 131] on button "Buscar registros" at bounding box center [748, 124] width 85 height 17
click at [746, 129] on body "**********" at bounding box center [413, 198] width 827 height 397
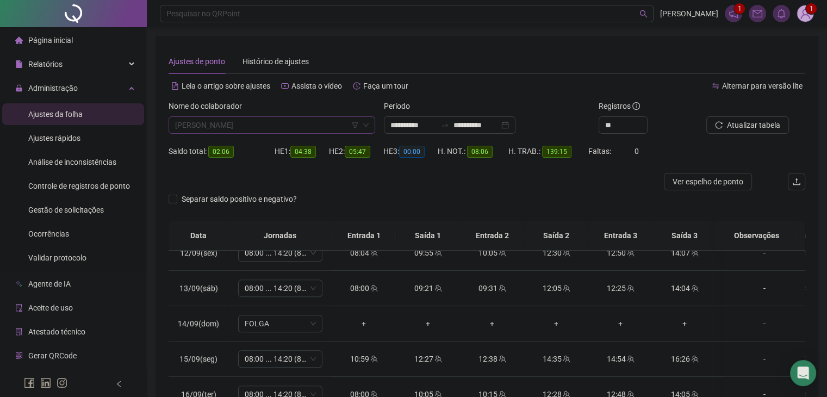
click at [232, 120] on span "[PERSON_NAME]" at bounding box center [272, 125] width 194 height 16
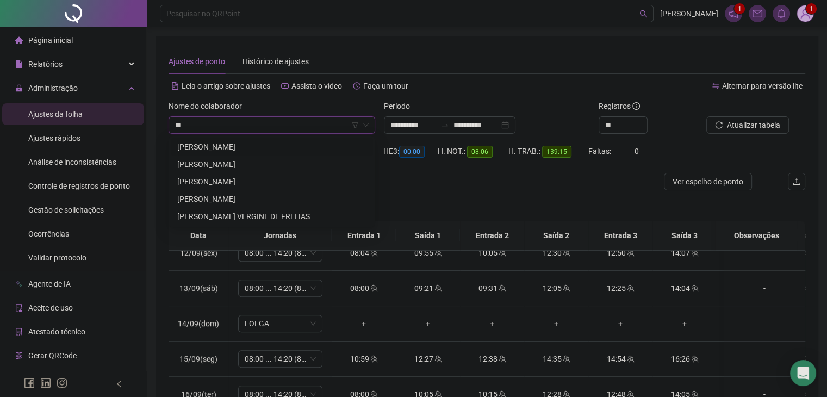
scroll to position [0, 0]
type input "*******"
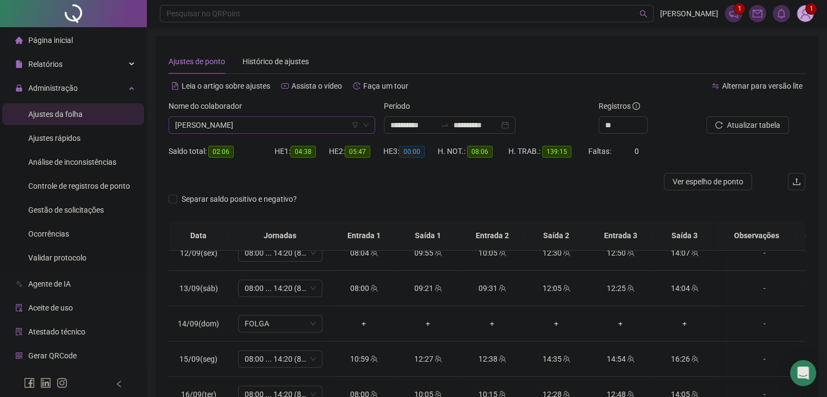
click at [180, 117] on span "[PERSON_NAME]" at bounding box center [272, 125] width 194 height 16
type input "*****"
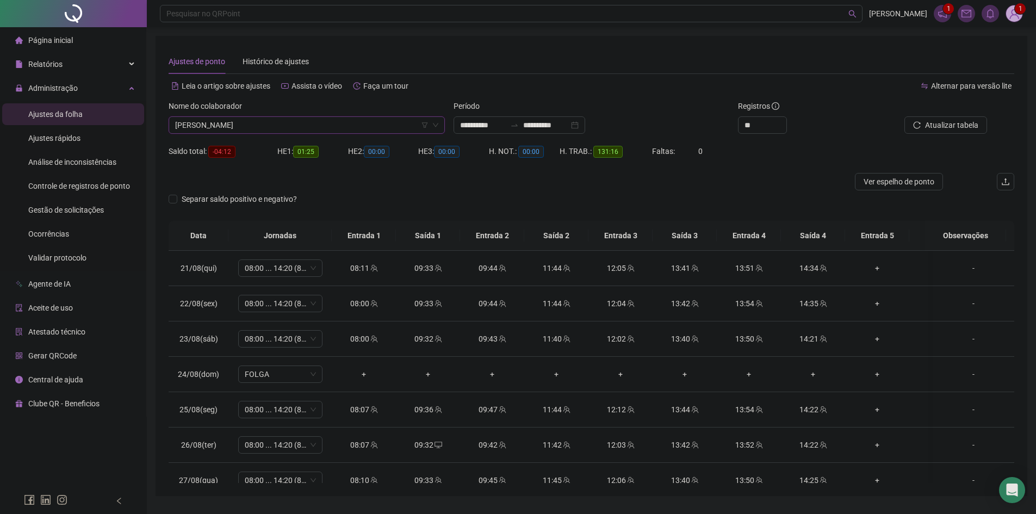
click at [224, 117] on span "LUAN ITALO DA SILVA GOMES" at bounding box center [306, 125] width 263 height 16
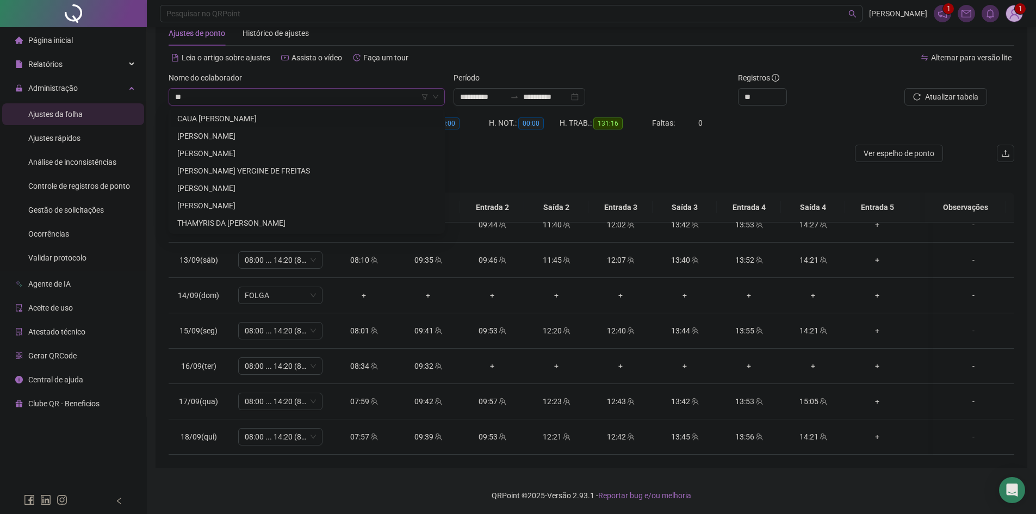
type input "***"
click at [224, 134] on div "[PERSON_NAME]" at bounding box center [306, 136] width 259 height 12
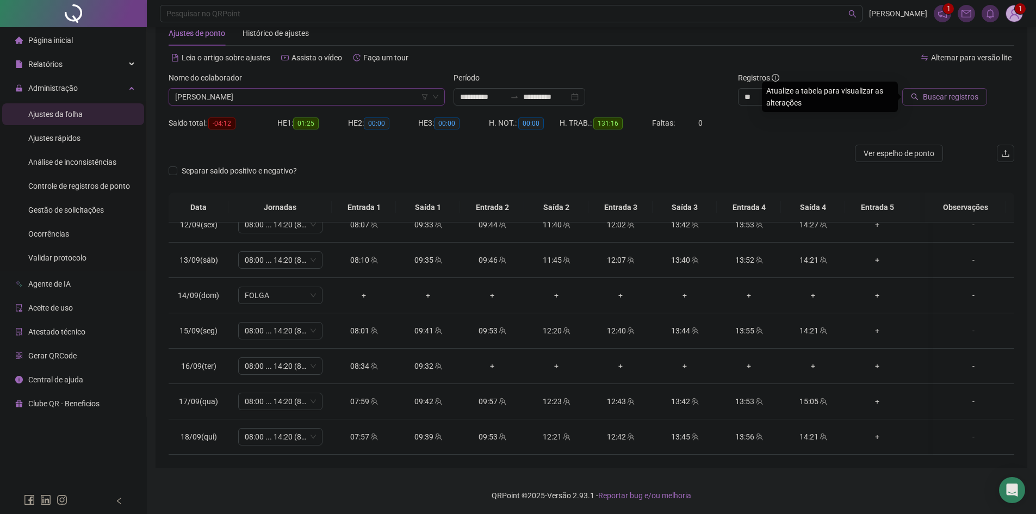
click at [944, 96] on span "Buscar registros" at bounding box center [949, 97] width 55 height 12
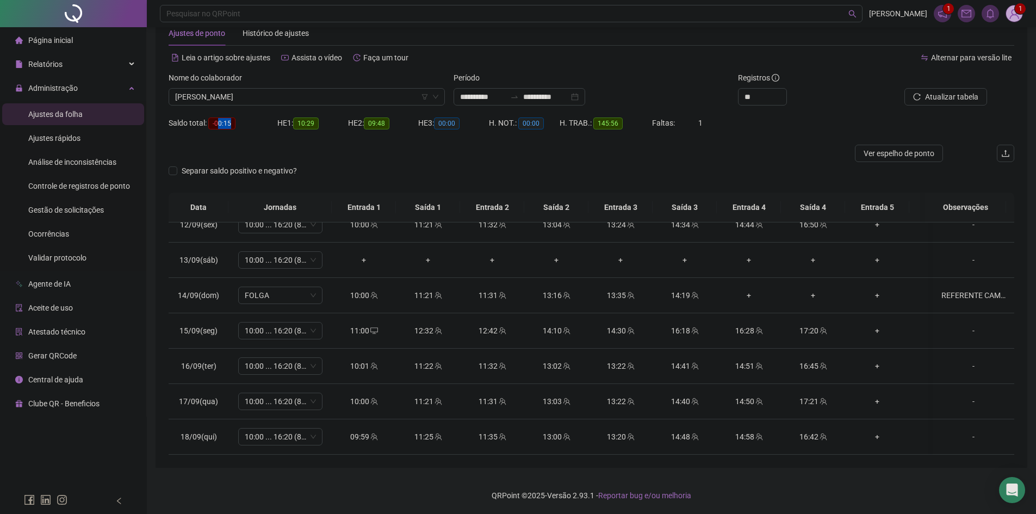
drag, startPoint x: 230, startPoint y: 122, endPoint x: 219, endPoint y: 120, distance: 12.1
click at [219, 120] on span "-00:15" at bounding box center [221, 123] width 27 height 12
click at [317, 147] on div at bounding box center [486, 153] width 634 height 17
